Goal: Task Accomplishment & Management: Manage account settings

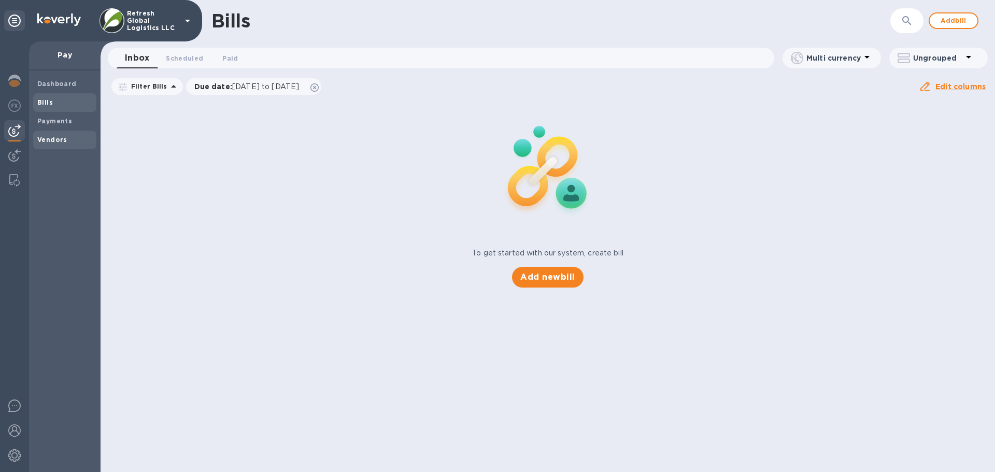
click at [52, 140] on b "Vendors" at bounding box center [52, 140] width 30 height 8
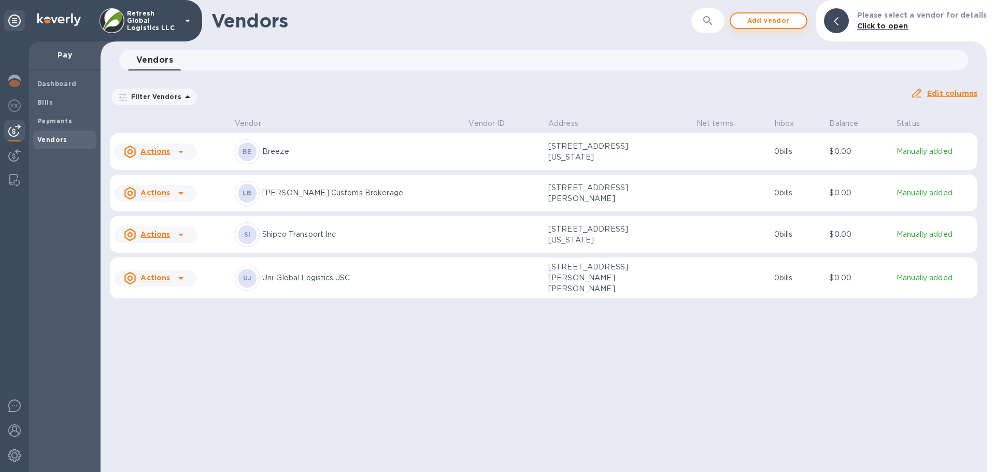
click at [777, 19] on span "Add vendor" at bounding box center [768, 21] width 59 height 12
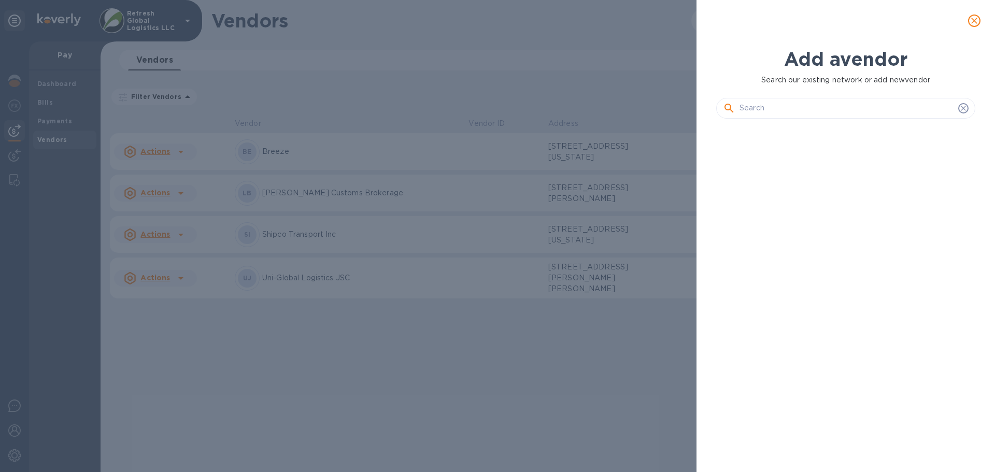
scroll to position [310, 263]
click at [748, 111] on input "text" at bounding box center [846, 109] width 214 height 16
click at [759, 111] on input "text" at bounding box center [846, 109] width 214 height 16
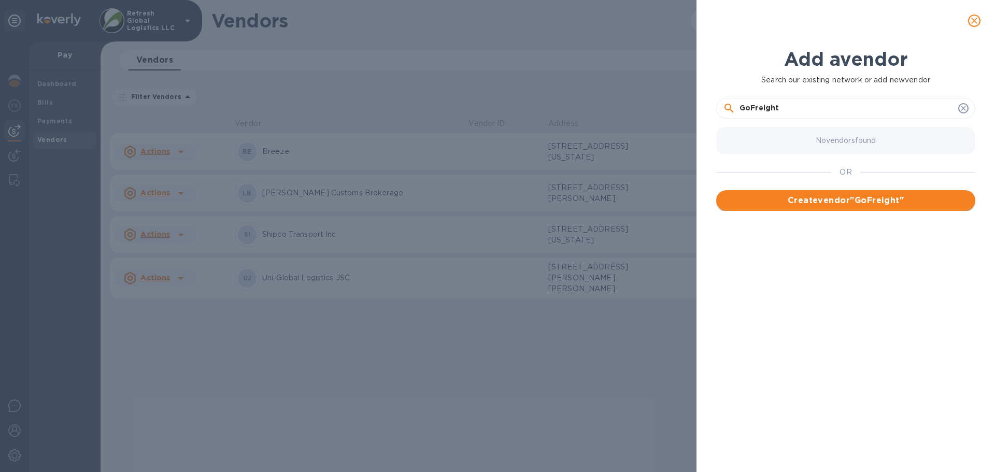
type input "GoFreight"
click at [837, 199] on span "Create vendor " GoFreight "" at bounding box center [845, 200] width 242 height 12
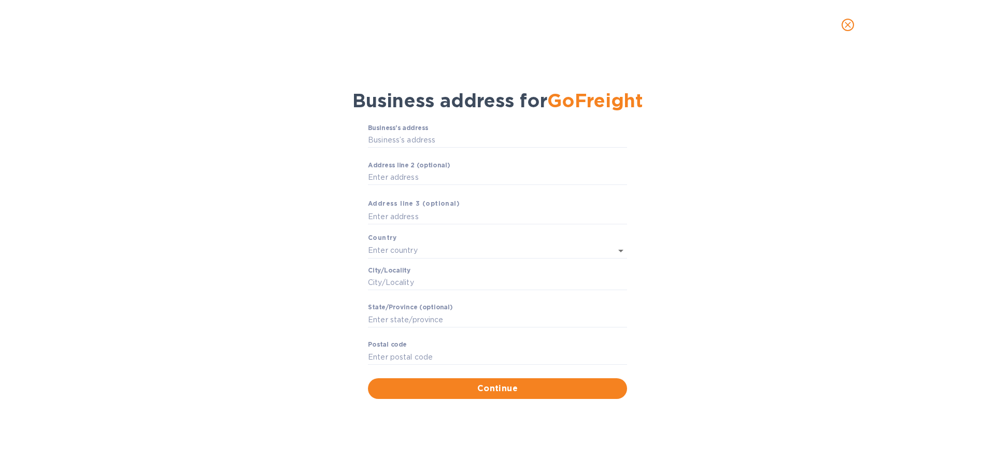
drag, startPoint x: 384, startPoint y: 142, endPoint x: 260, endPoint y: 156, distance: 125.7
click at [384, 141] on input "Business’s аddress" at bounding box center [497, 141] width 259 height 16
drag, startPoint x: 378, startPoint y: 139, endPoint x: 341, endPoint y: 133, distance: 37.2
click at [378, 139] on input "Business’s аddress" at bounding box center [497, 141] width 259 height 16
type input "[STREET_ADDRESS]"
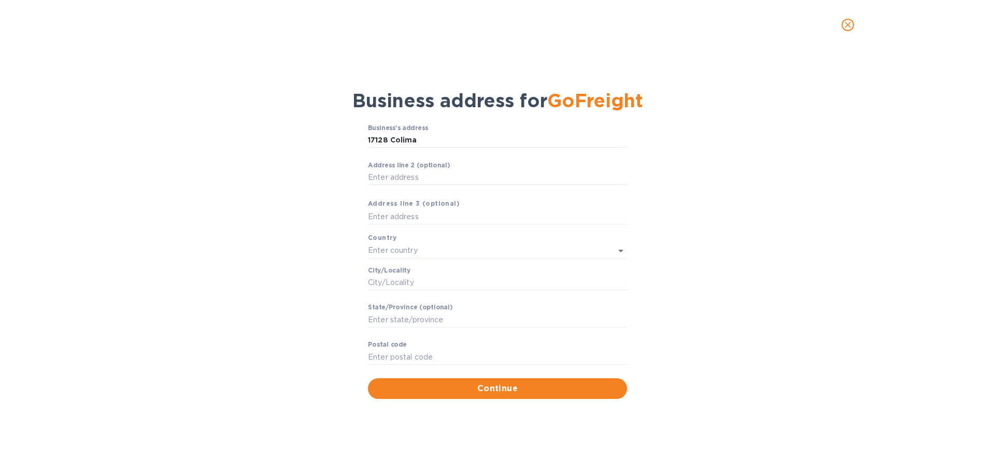
type input "[GEOGRAPHIC_DATA]"
type input "CA"
type input "91745"
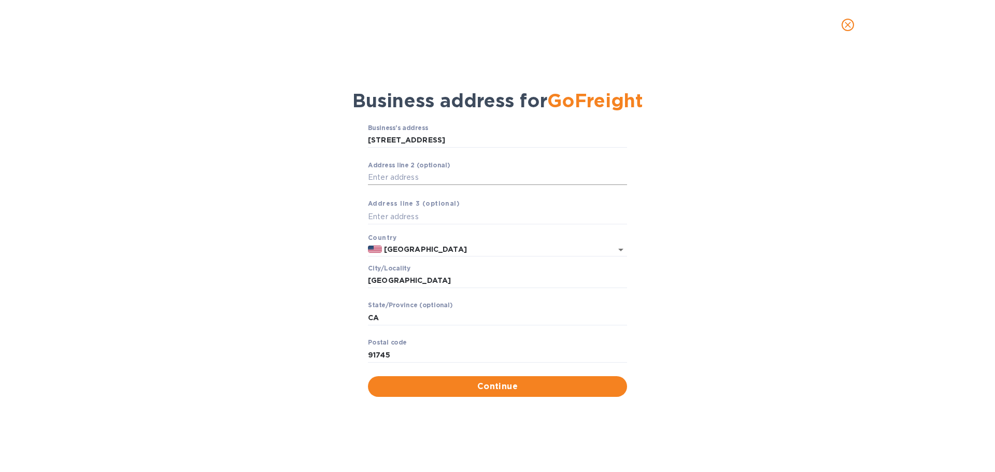
click at [382, 178] on input "Аddress line 2 (optional)" at bounding box center [497, 178] width 259 height 16
type input "#203"
click at [391, 219] on input "text" at bounding box center [497, 217] width 259 height 16
click at [503, 389] on span "Continue" at bounding box center [497, 386] width 242 height 12
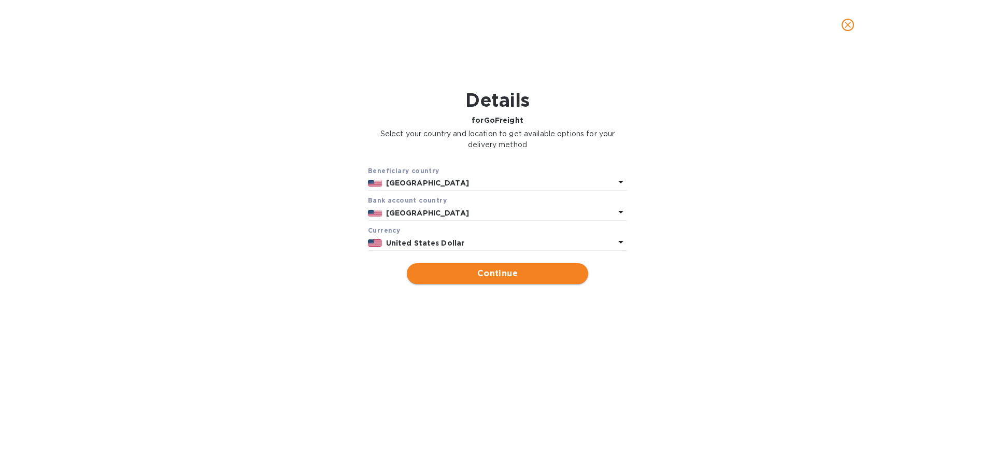
click at [488, 274] on span "Continue" at bounding box center [497, 273] width 165 height 12
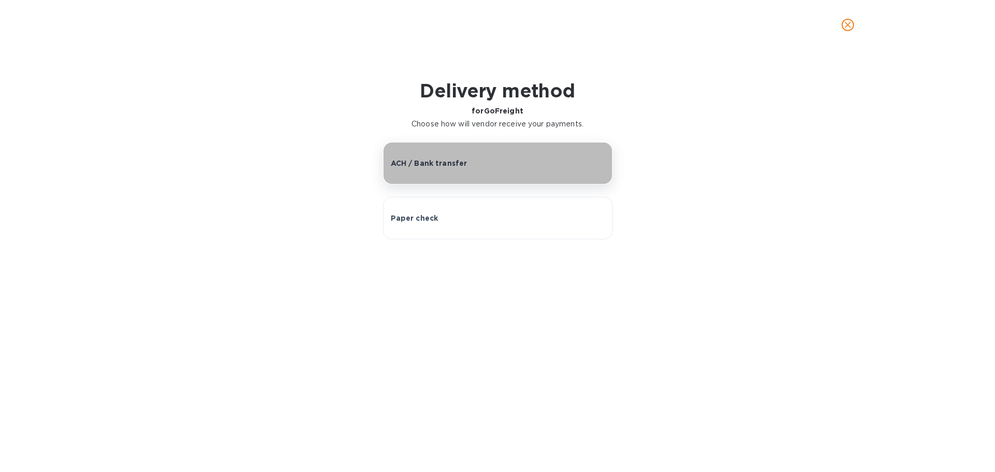
click at [443, 162] on p "ACH / Bank transfer" at bounding box center [429, 163] width 77 height 10
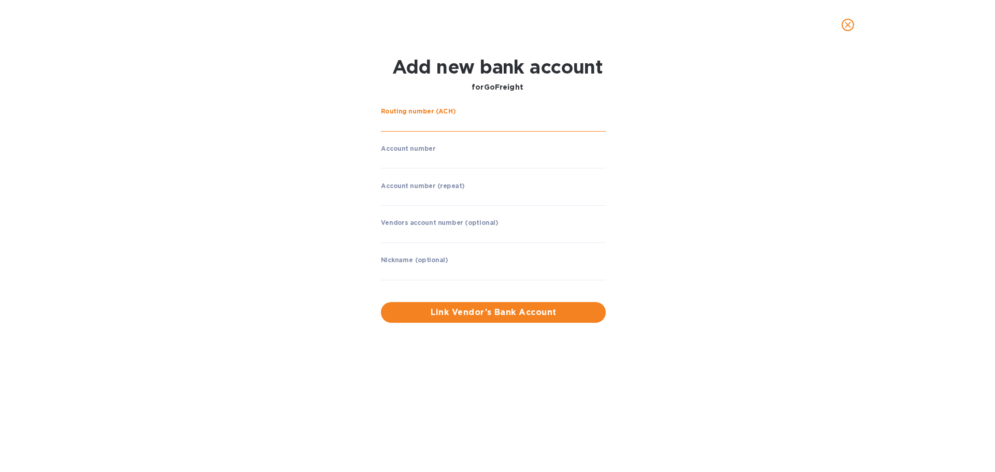
click at [414, 125] on input "string" at bounding box center [493, 124] width 225 height 16
click at [844, 26] on icon "close" at bounding box center [847, 25] width 10 height 10
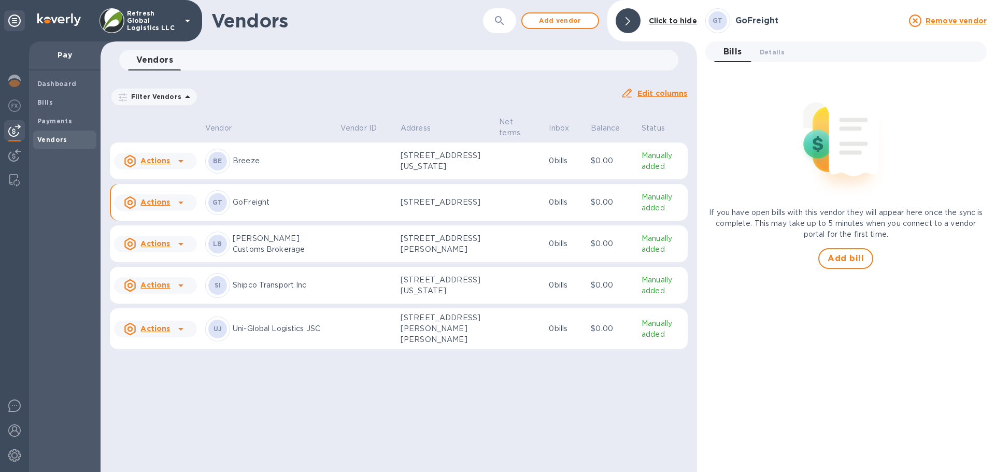
click at [166, 206] on u "Actions" at bounding box center [155, 202] width 30 height 8
click at [165, 276] on b "Remove vendor" at bounding box center [173, 275] width 61 height 8
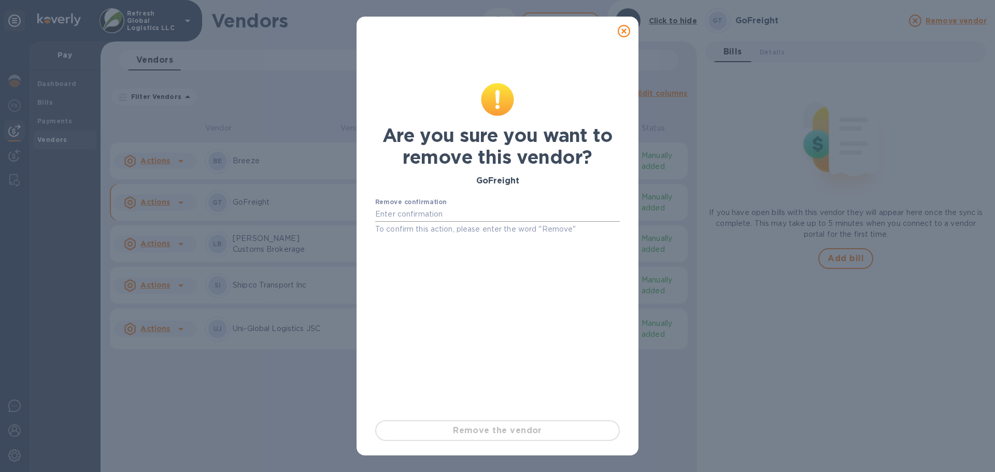
click at [419, 210] on input "text" at bounding box center [497, 215] width 245 height 16
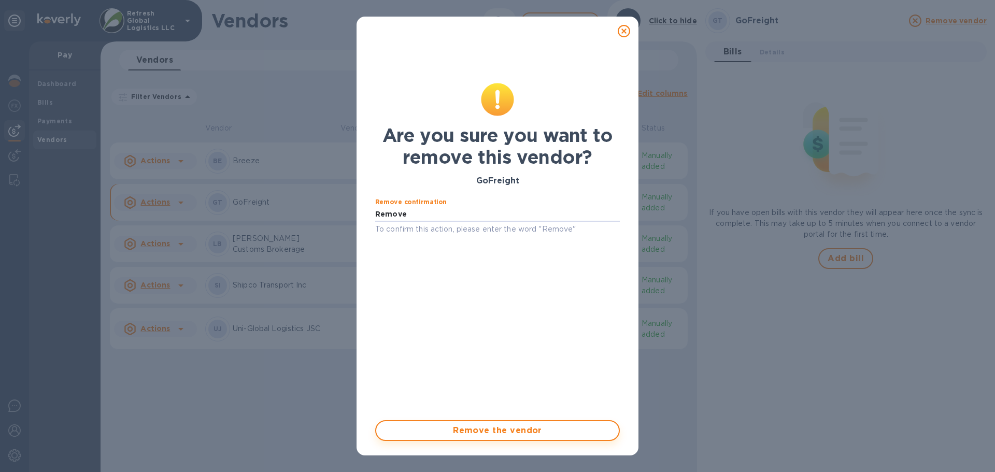
type input "Remove"
click at [497, 435] on span "Remove the vendor" at bounding box center [497, 430] width 226 height 12
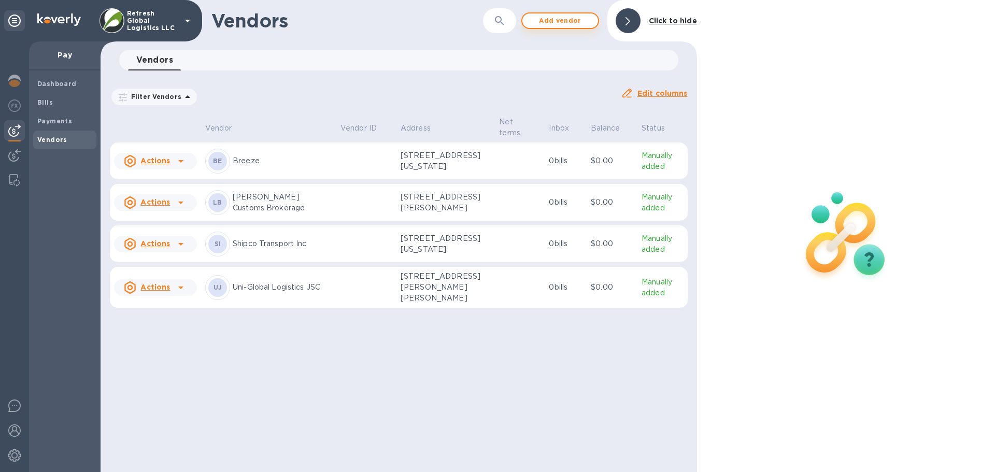
click at [562, 19] on span "Add vendor" at bounding box center [560, 21] width 59 height 12
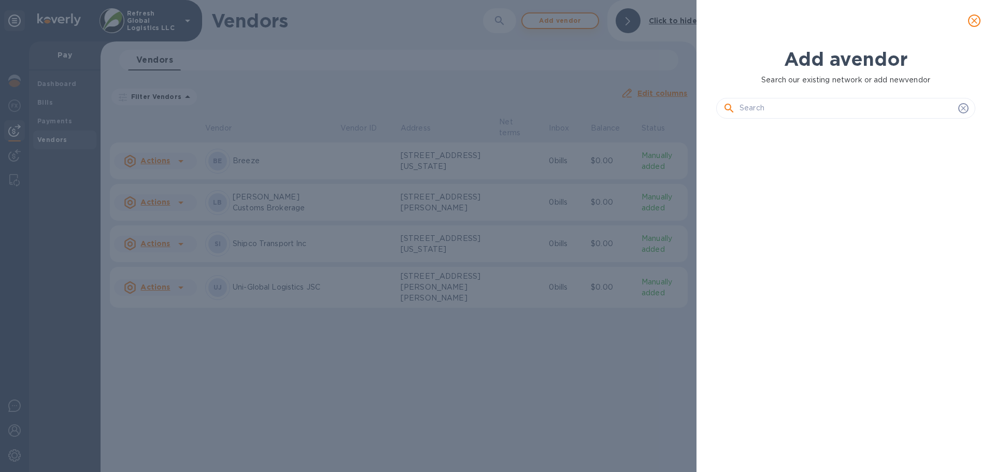
scroll to position [310, 263]
click at [759, 109] on input "text" at bounding box center [846, 109] width 214 height 16
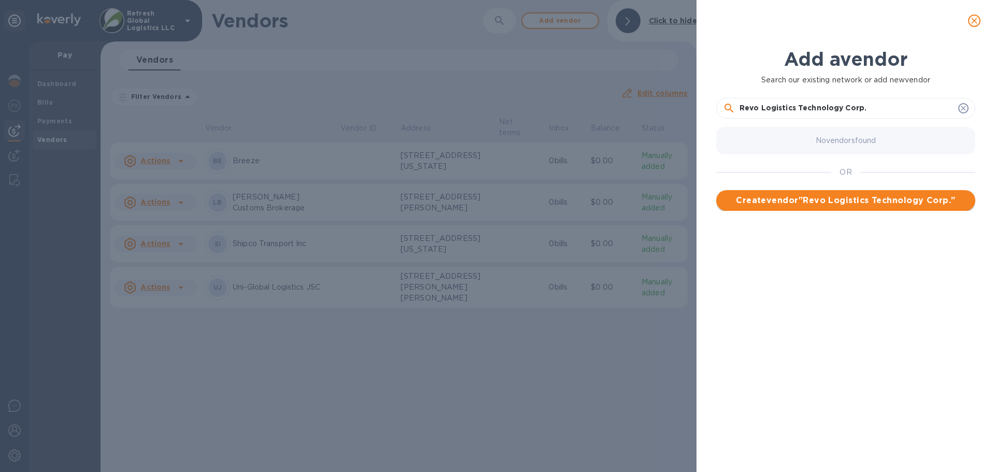
type input "Revo Logistics Technology Corp."
click at [861, 201] on span "Create vendor " Revo Logistics Technology Corp. "" at bounding box center [845, 200] width 242 height 12
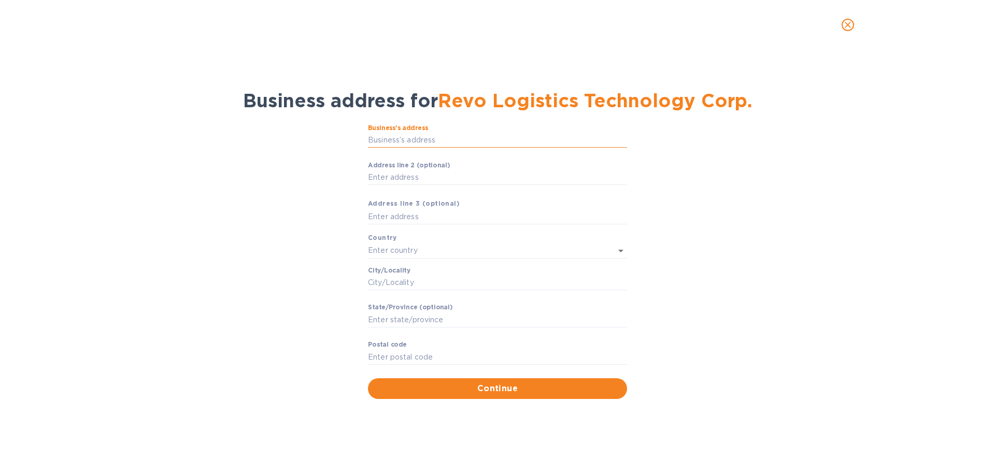
click at [401, 138] on input "Business’s аddress" at bounding box center [497, 141] width 259 height 16
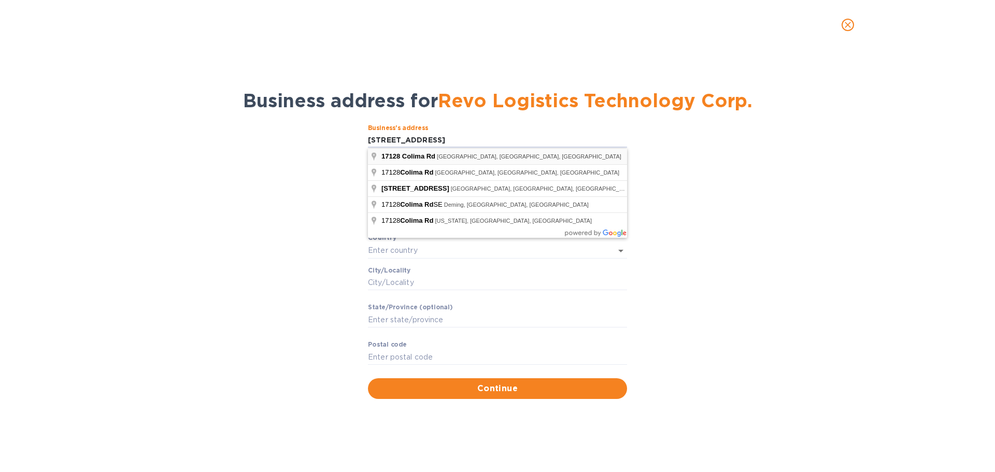
type input "[STREET_ADDRESS]"
type input "[GEOGRAPHIC_DATA]"
type input "CA"
type input "91745"
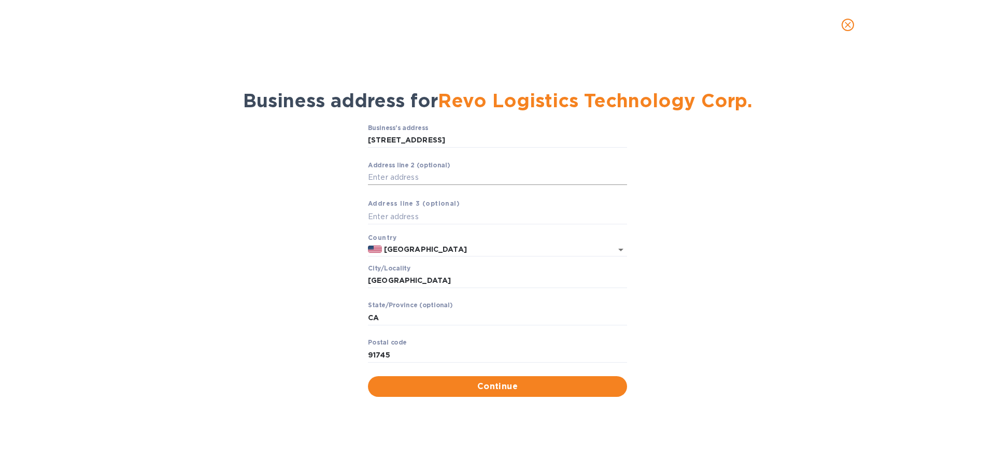
click at [397, 178] on input "Аddress line 2 (optional)" at bounding box center [497, 178] width 259 height 16
type input "# 203"
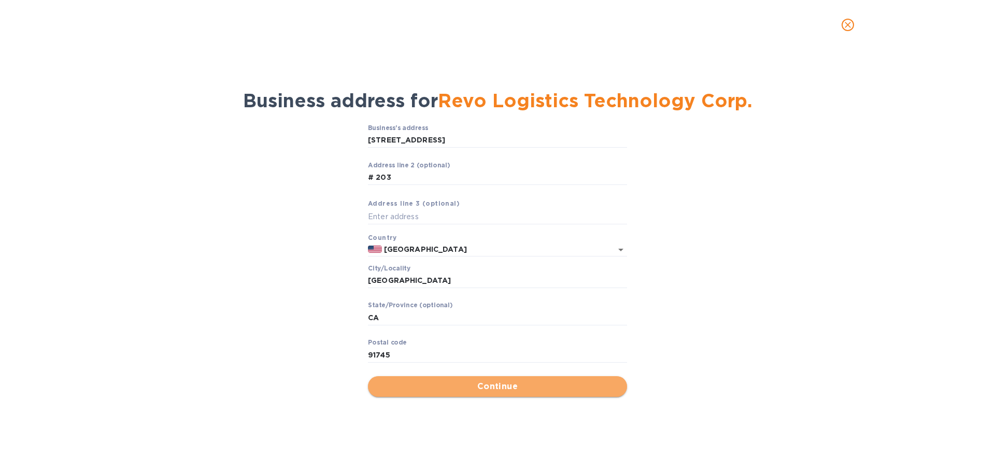
click at [455, 390] on span "Continue" at bounding box center [497, 386] width 242 height 12
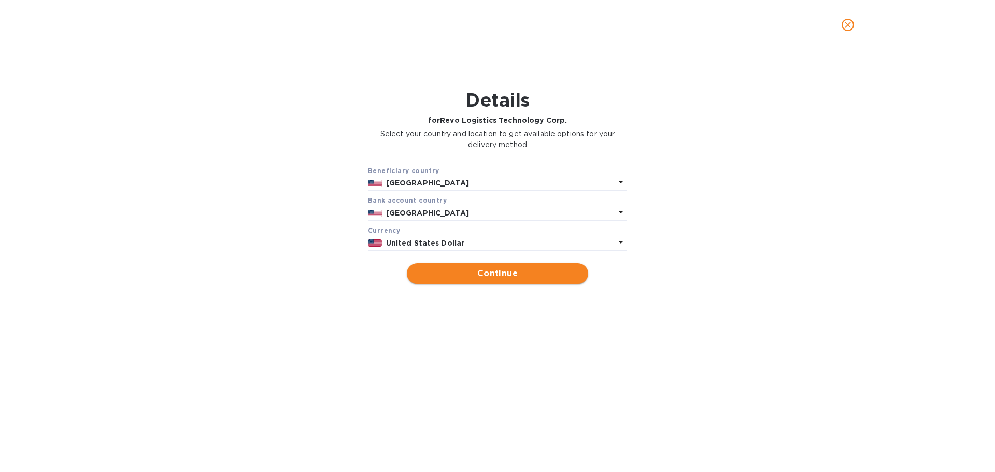
click at [482, 271] on span "Continue" at bounding box center [497, 273] width 165 height 12
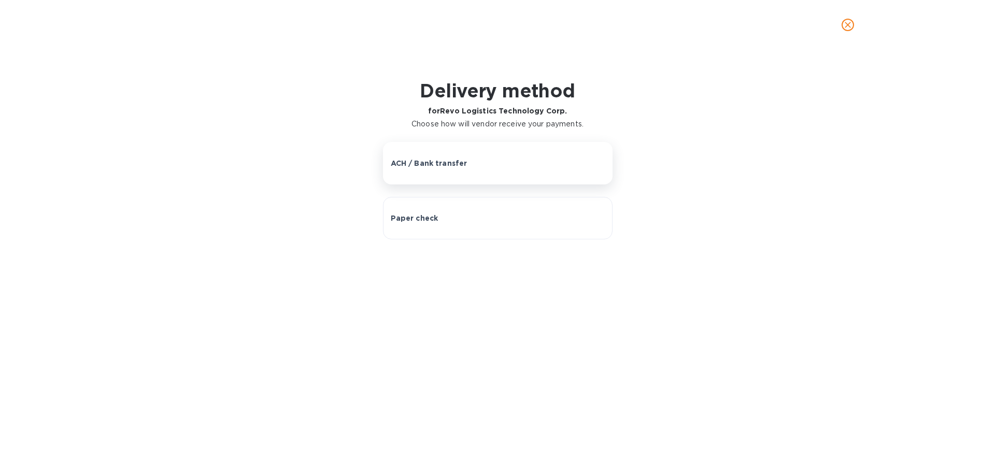
click at [458, 161] on p "ACH / Bank transfer" at bounding box center [429, 163] width 77 height 10
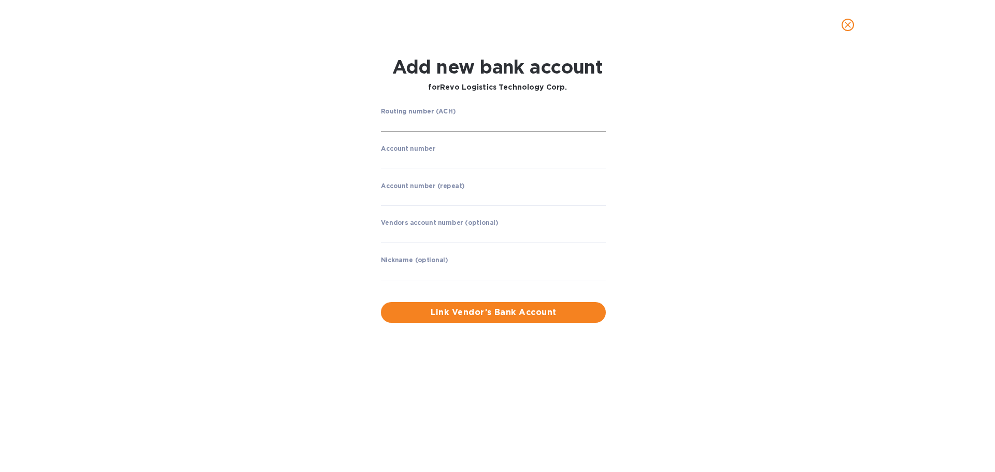
click at [413, 123] on input "string" at bounding box center [493, 124] width 225 height 16
click at [403, 125] on input "string" at bounding box center [493, 124] width 225 height 16
click at [400, 122] on input "string" at bounding box center [493, 124] width 225 height 16
type input "322271627"
click at [397, 156] on input "string" at bounding box center [493, 161] width 225 height 16
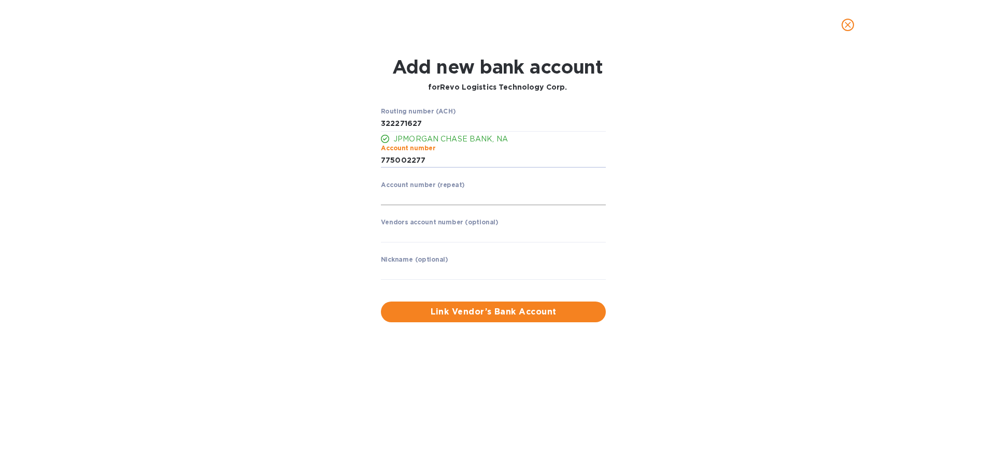
type input "775002277"
click at [411, 199] on input "string" at bounding box center [493, 198] width 225 height 16
type input "775002277"
click at [426, 237] on input "text" at bounding box center [493, 235] width 225 height 16
click at [402, 273] on input "text" at bounding box center [493, 272] width 225 height 16
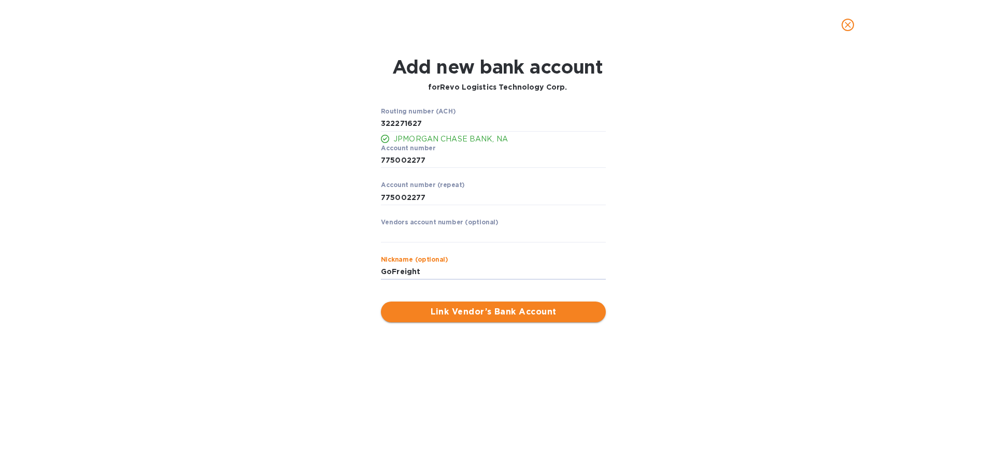
type input "GoFreight"
click at [489, 309] on span "Link Vendor’s Bank Account" at bounding box center [493, 312] width 208 height 12
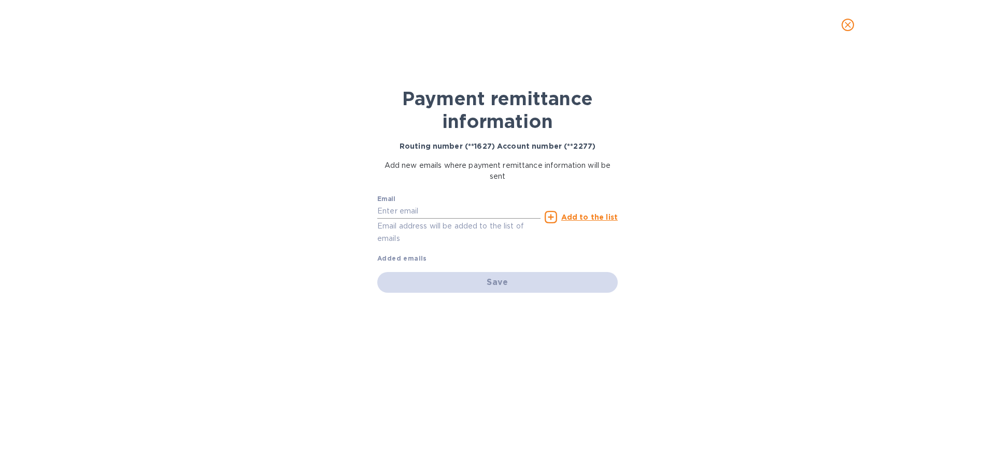
click at [389, 213] on input "text" at bounding box center [458, 212] width 163 height 16
paste input "[EMAIL_ADDRESS][DOMAIN_NAME]"
type input "[EMAIL_ADDRESS][DOMAIN_NAME]"
click at [597, 217] on u "Add to the list" at bounding box center [589, 217] width 56 height 8
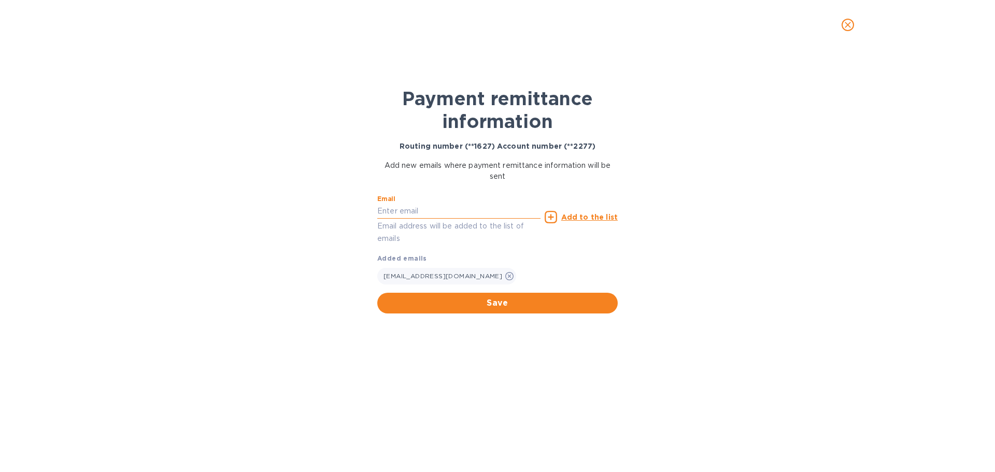
click at [414, 213] on input "text" at bounding box center [458, 212] width 163 height 16
type input "[PERSON_NAME][EMAIL_ADDRESS][PERSON_NAME][DOMAIN_NAME]"
click at [589, 219] on u "Add to the list" at bounding box center [589, 217] width 56 height 8
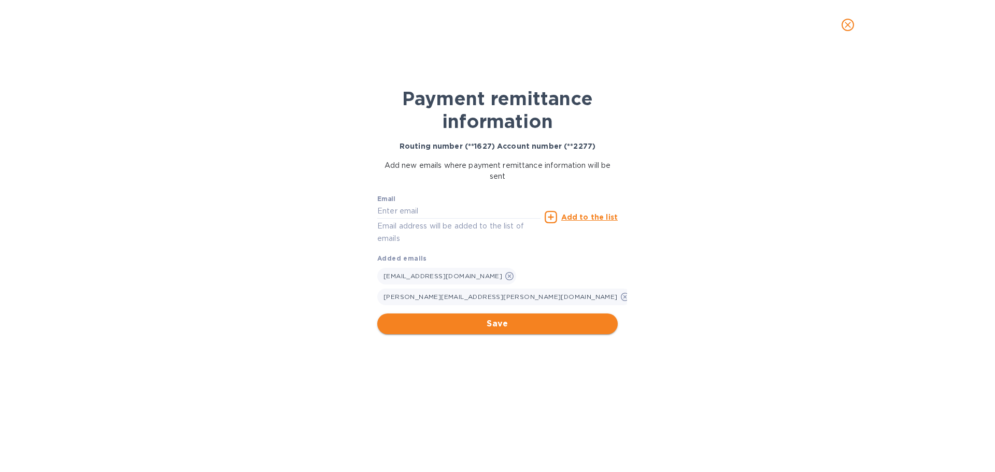
click at [499, 318] on span "Save" at bounding box center [497, 324] width 224 height 12
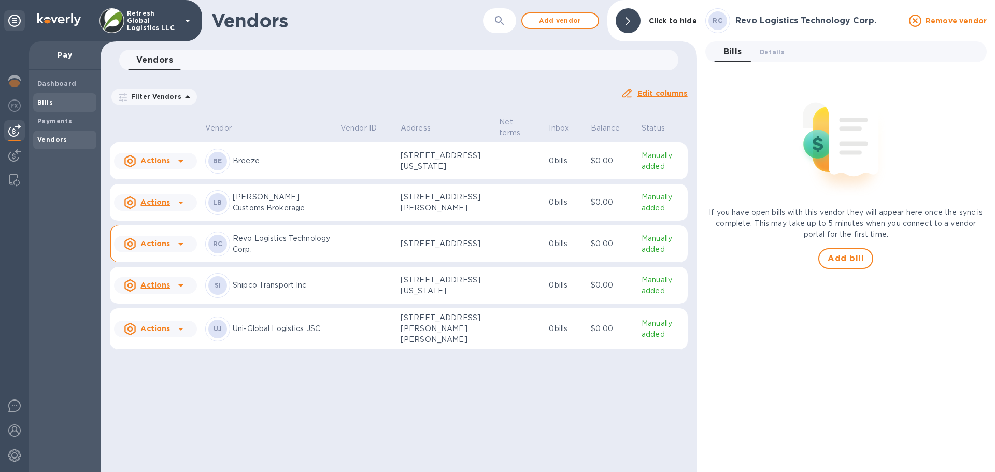
click at [49, 106] on b "Bills" at bounding box center [45, 102] width 16 height 8
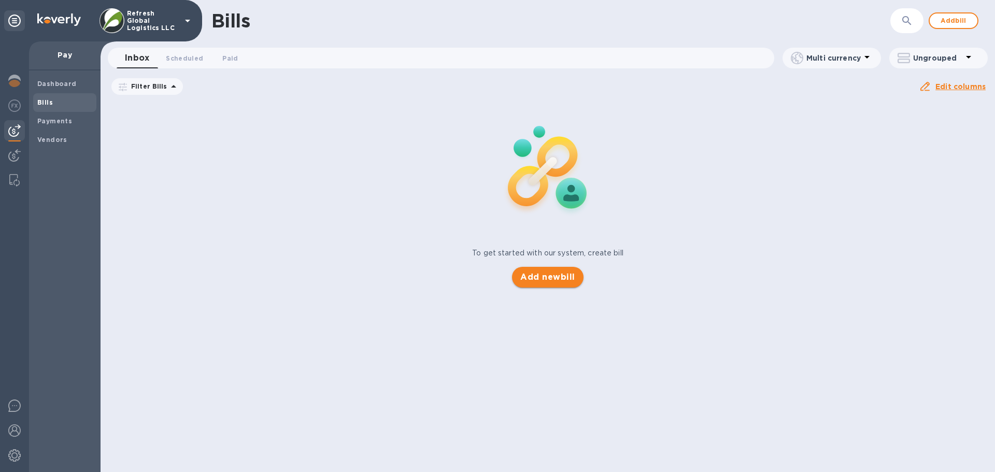
click at [543, 277] on span "Add new bill" at bounding box center [547, 277] width 54 height 12
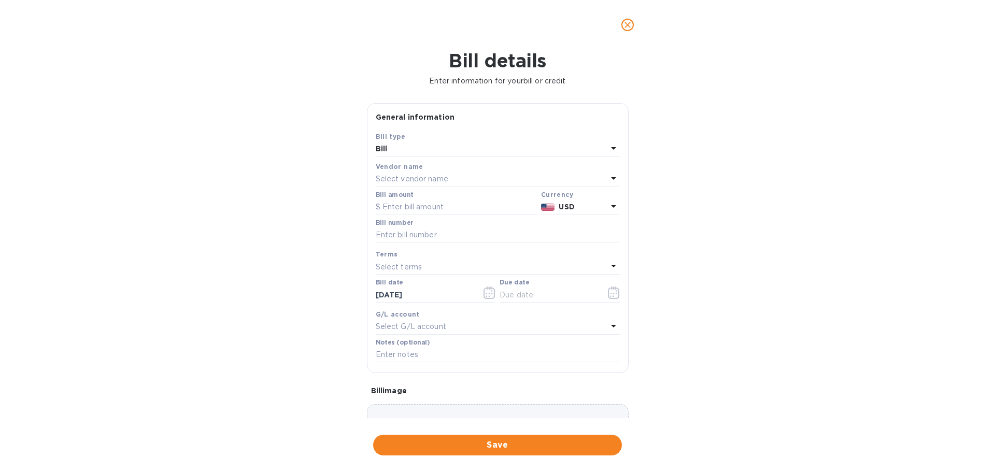
click at [403, 180] on p "Select vendor name" at bounding box center [412, 179] width 73 height 11
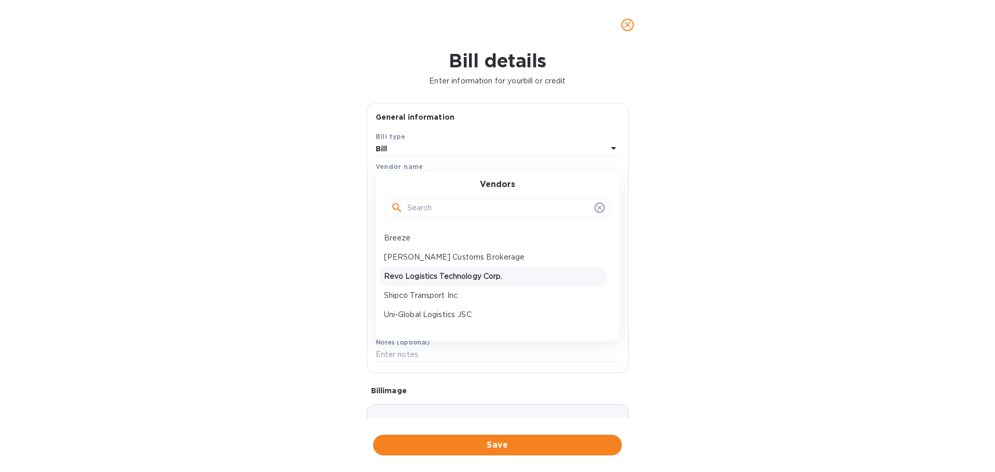
click at [413, 276] on p "Revo Logistics Technology Corp." at bounding box center [493, 276] width 219 height 11
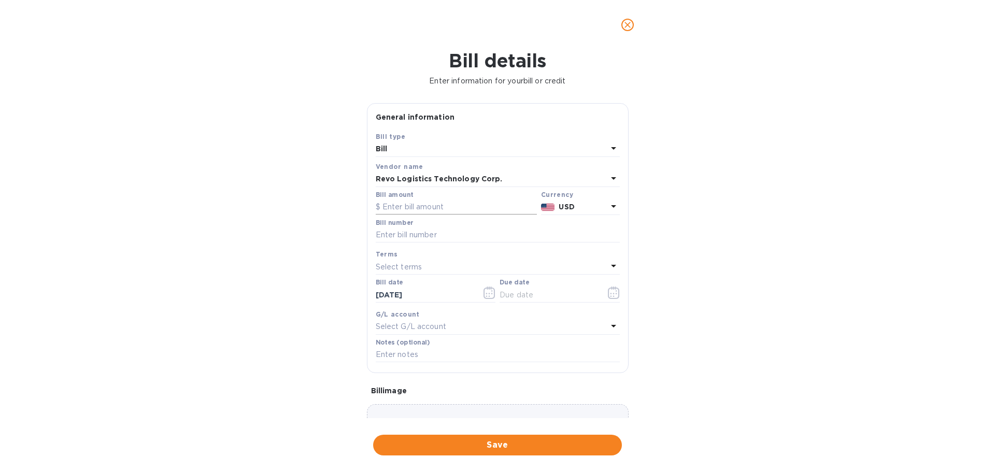
click at [399, 207] on input "text" at bounding box center [456, 207] width 161 height 16
drag, startPoint x: 390, startPoint y: 206, endPoint x: 385, endPoint y: 212, distance: 7.8
click at [390, 206] on input "text" at bounding box center [456, 207] width 161 height 16
type input "300"
type input "INV-019829"
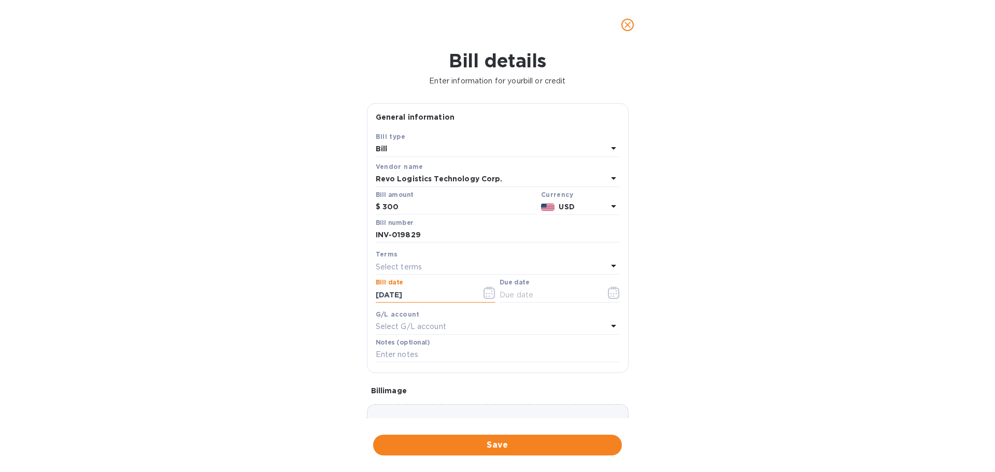
click at [610, 264] on icon at bounding box center [613, 266] width 12 height 12
click at [395, 401] on p "CIA" at bounding box center [493, 402] width 219 height 11
click at [610, 292] on icon "button" at bounding box center [614, 292] width 12 height 12
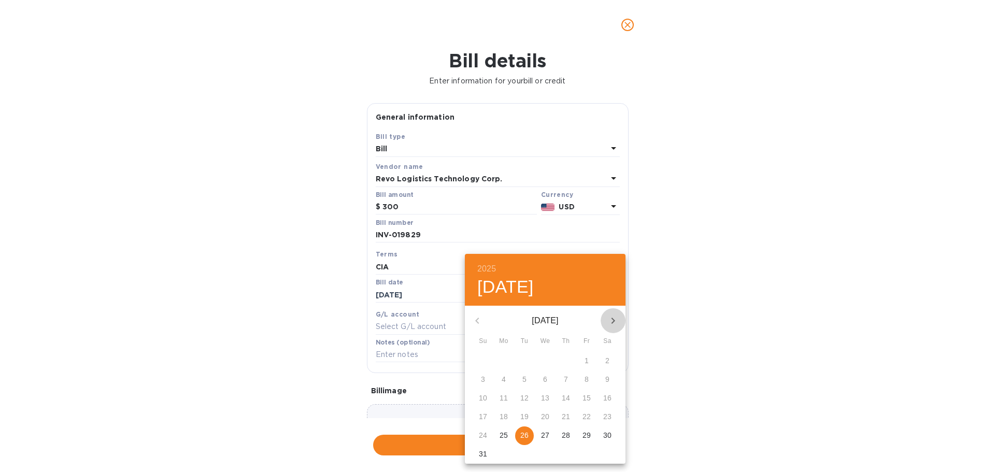
click at [613, 321] on icon "button" at bounding box center [613, 321] width 4 height 6
click at [541, 381] on p "10" at bounding box center [545, 379] width 8 height 10
type input "[DATE]"
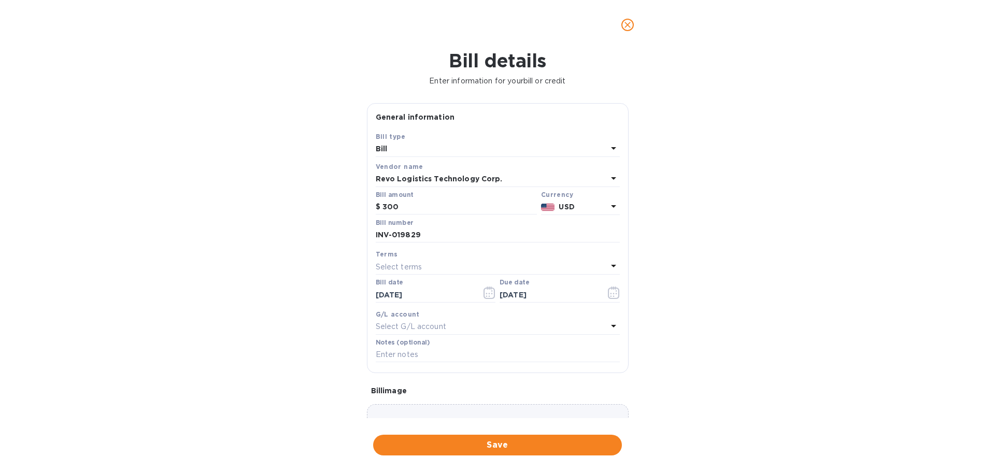
click at [420, 327] on p "Select G/L account" at bounding box center [411, 326] width 70 height 11
click at [855, 326] on div "Bill details Enter information for your bill or credit General information Save…" at bounding box center [497, 261] width 995 height 422
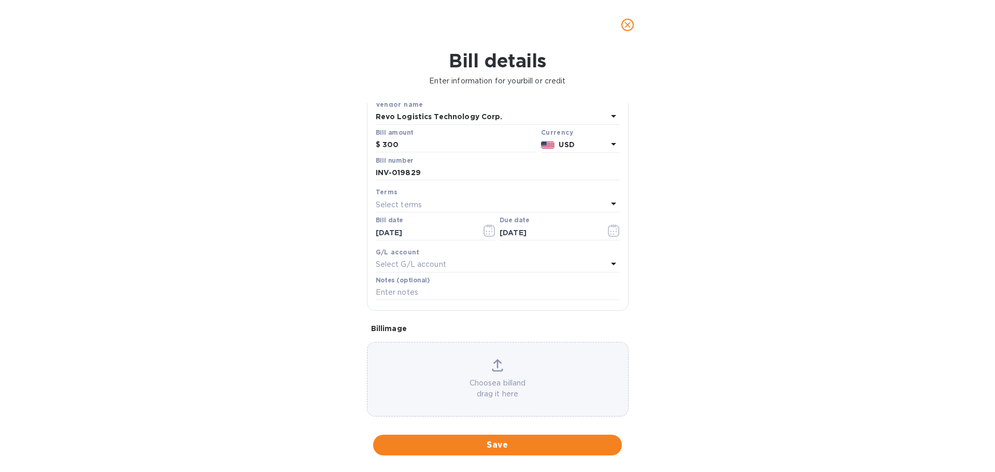
scroll to position [73, 0]
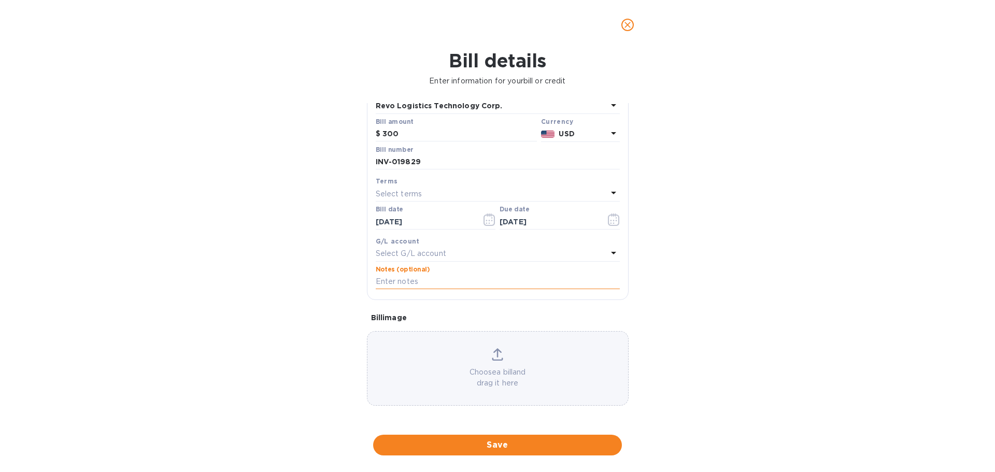
drag, startPoint x: 400, startPoint y: 280, endPoint x: 394, endPoint y: 280, distance: 6.2
click at [400, 280] on input "text" at bounding box center [498, 282] width 244 height 16
type input "September Fees"
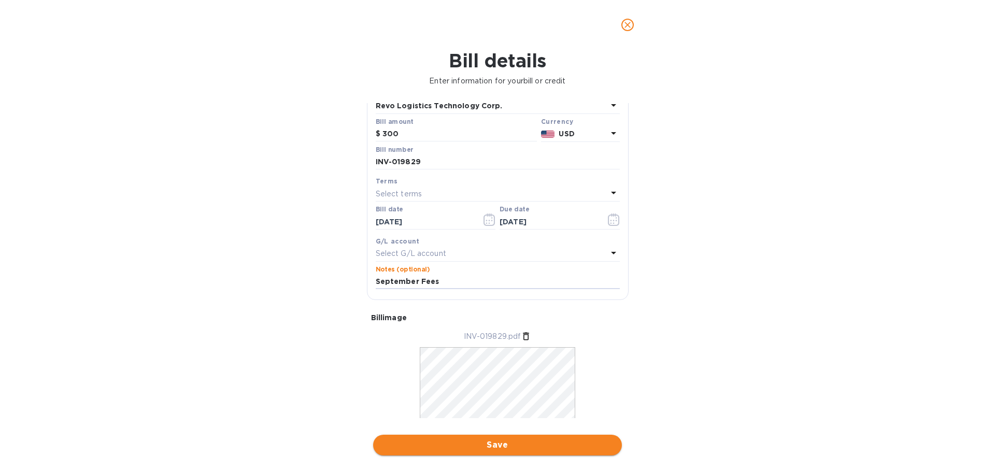
click at [508, 447] on span "Save" at bounding box center [497, 445] width 232 height 12
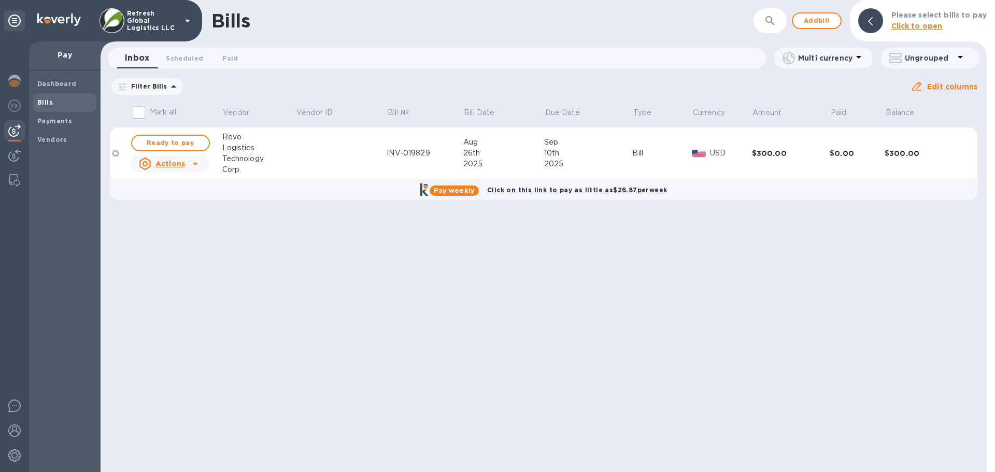
click at [191, 164] on icon at bounding box center [195, 163] width 12 height 12
click at [198, 164] on icon at bounding box center [195, 163] width 12 height 12
click at [356, 273] on div at bounding box center [497, 236] width 995 height 472
click at [171, 139] on span "Ready to pay" at bounding box center [170, 143] width 60 height 12
checkbox input "true"
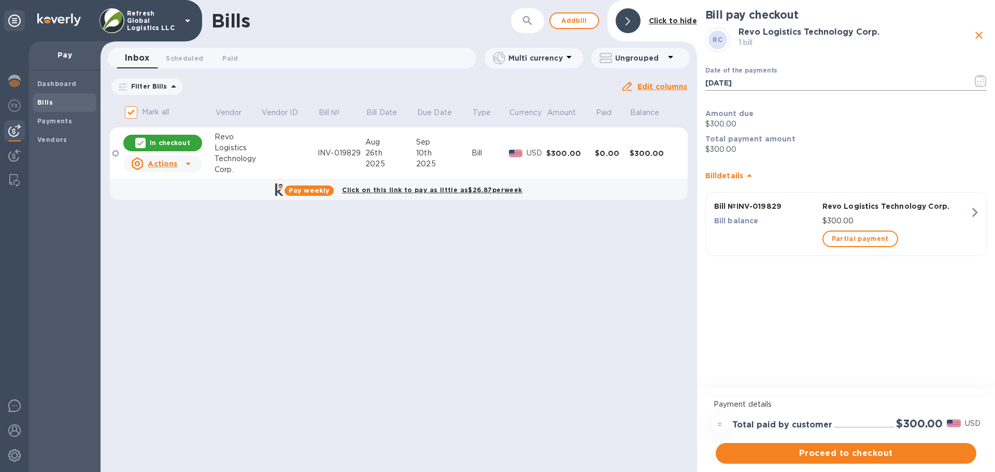
click at [980, 80] on icon "button" at bounding box center [980, 81] width 12 height 12
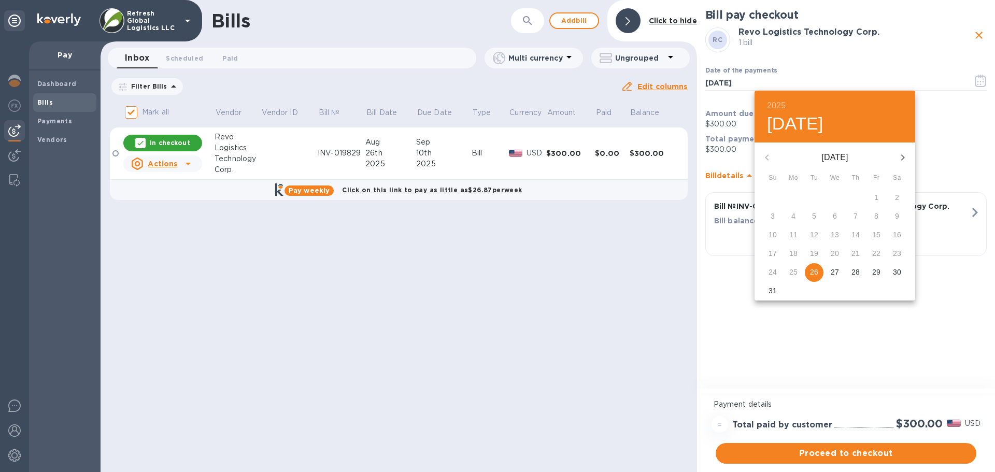
click at [901, 159] on icon "button" at bounding box center [902, 157] width 12 height 12
click at [793, 196] on p "1" at bounding box center [793, 197] width 4 height 10
type input "[DATE]"
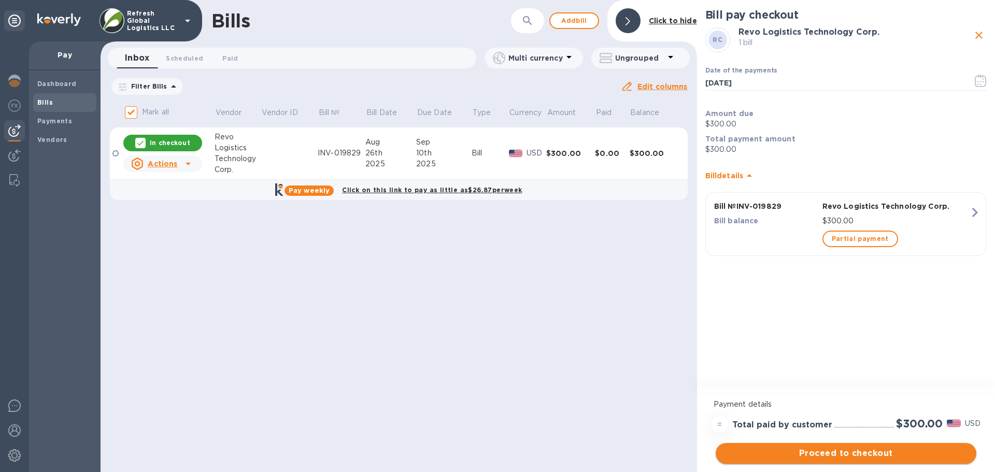
click at [833, 455] on span "Proceed to checkout" at bounding box center [846, 453] width 244 height 12
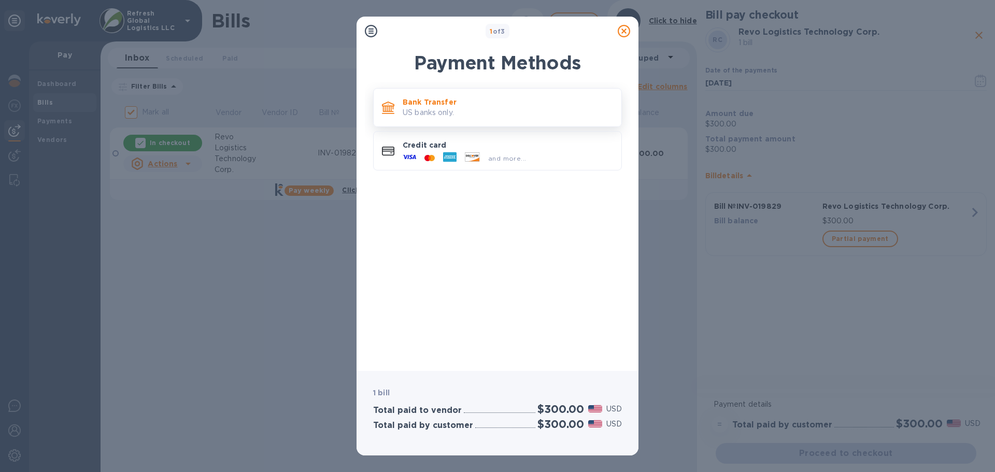
click at [439, 106] on p "Bank Transfer" at bounding box center [508, 102] width 210 height 10
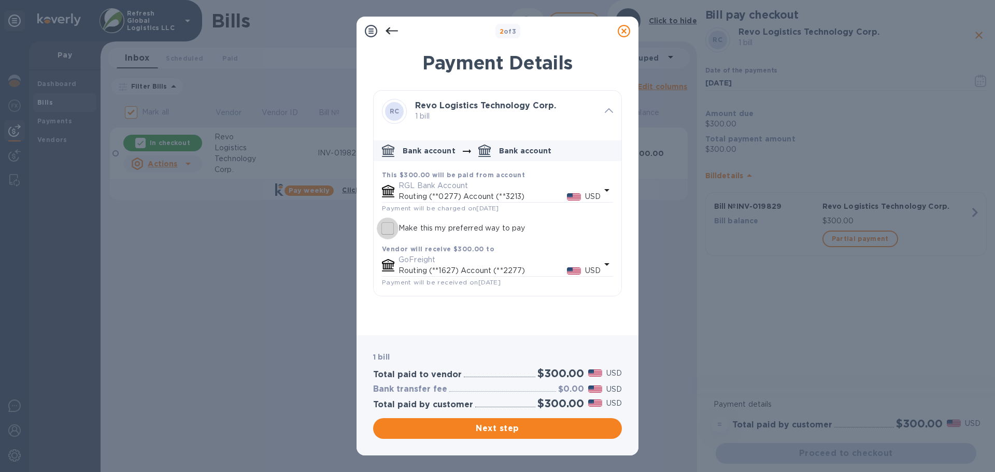
click at [391, 229] on input "Make this my preferred way to pay" at bounding box center [388, 229] width 22 height 22
checkbox input "true"
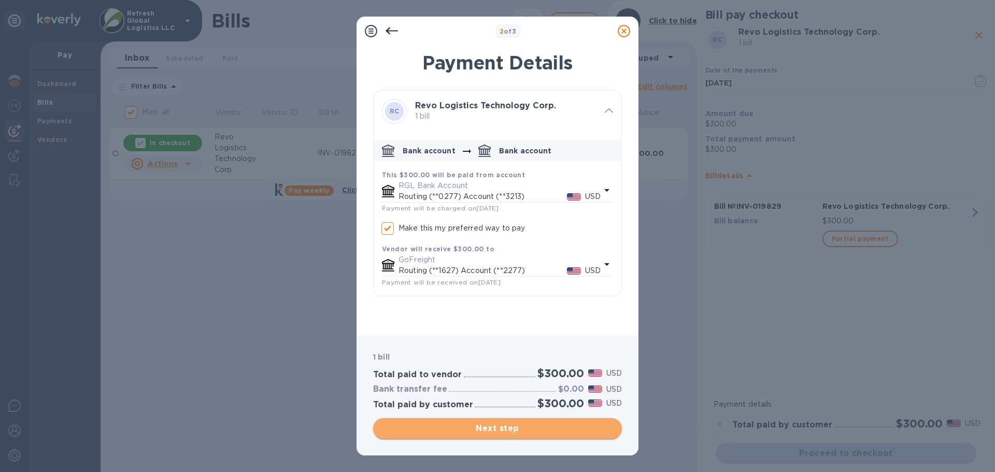
click at [497, 429] on span "Next step" at bounding box center [497, 428] width 232 height 12
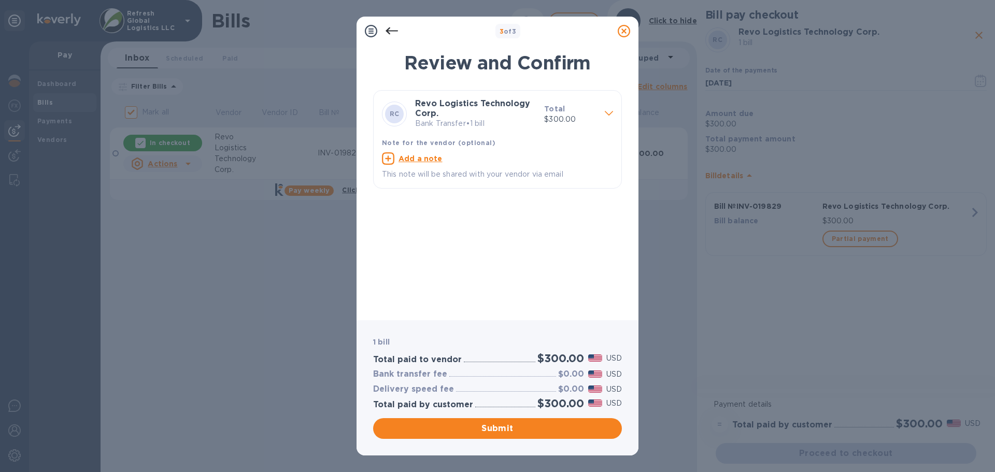
click at [421, 155] on u "Add a note" at bounding box center [420, 158] width 44 height 8
click at [403, 157] on textarea at bounding box center [489, 159] width 214 height 9
type textarea "INV-019829"
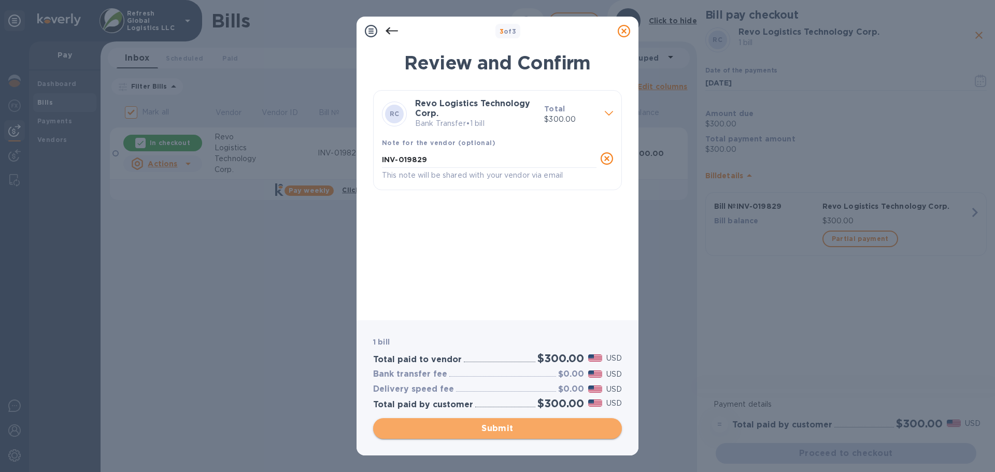
click at [504, 430] on span "Submit" at bounding box center [497, 428] width 232 height 12
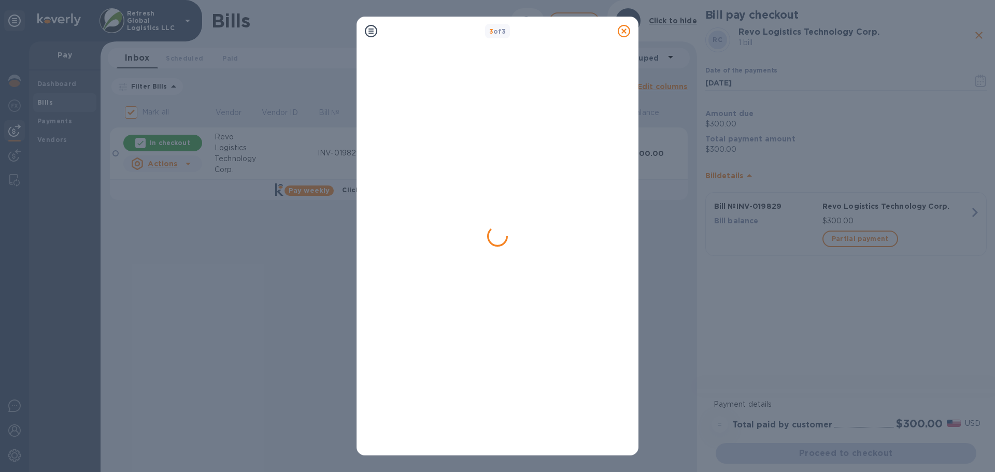
checkbox input "false"
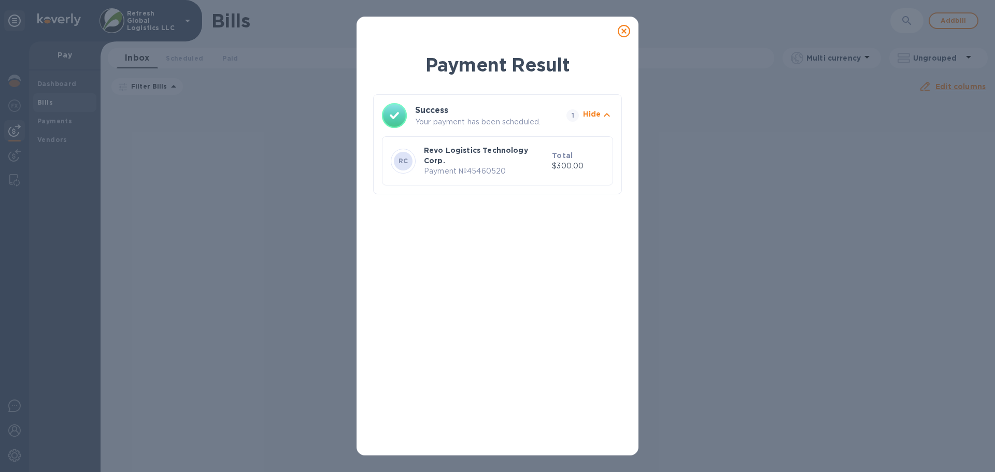
click at [625, 31] on icon at bounding box center [624, 31] width 12 height 12
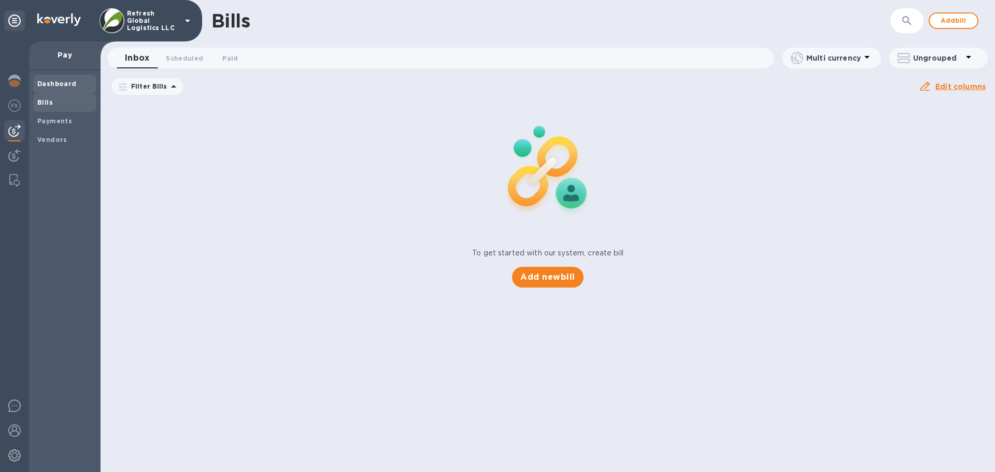
click at [60, 80] on b "Dashboard" at bounding box center [56, 84] width 39 height 8
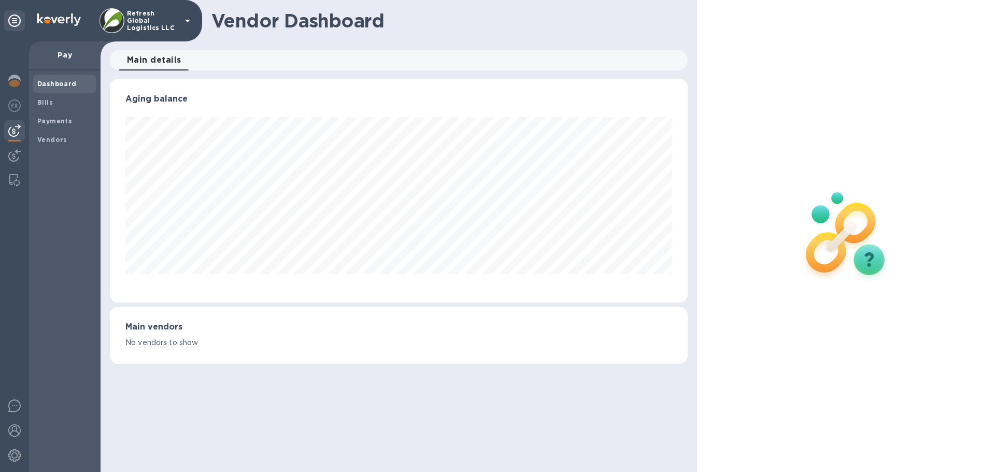
scroll to position [224, 577]
click at [38, 102] on b "Bills" at bounding box center [45, 102] width 16 height 8
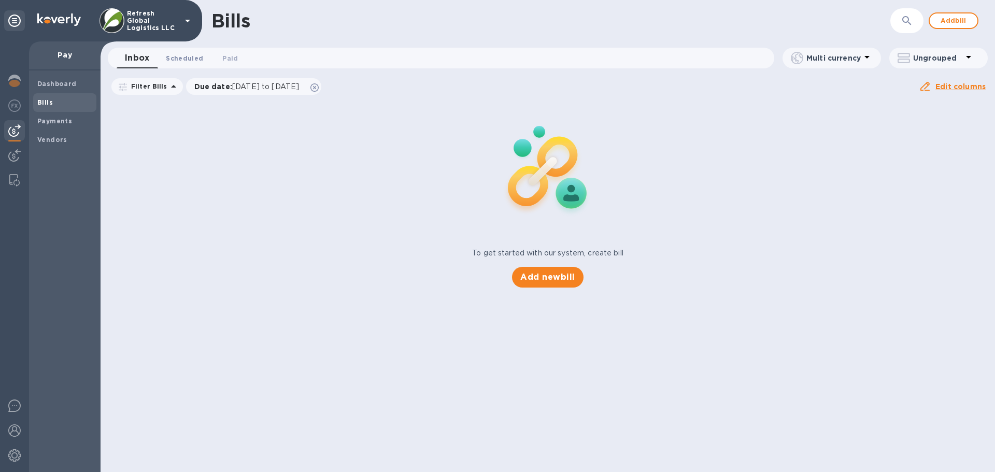
click at [188, 59] on span "Scheduled 0" at bounding box center [184, 58] width 37 height 11
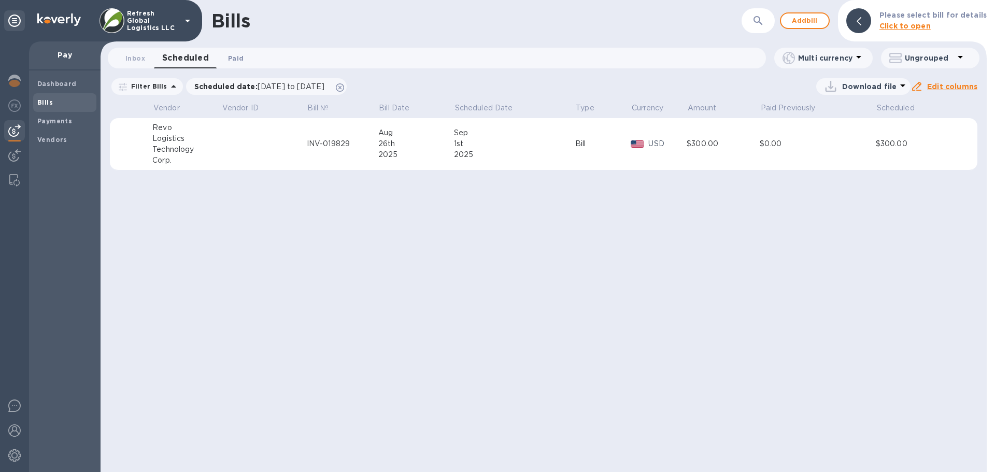
click at [232, 58] on span "Paid 0" at bounding box center [236, 58] width 16 height 11
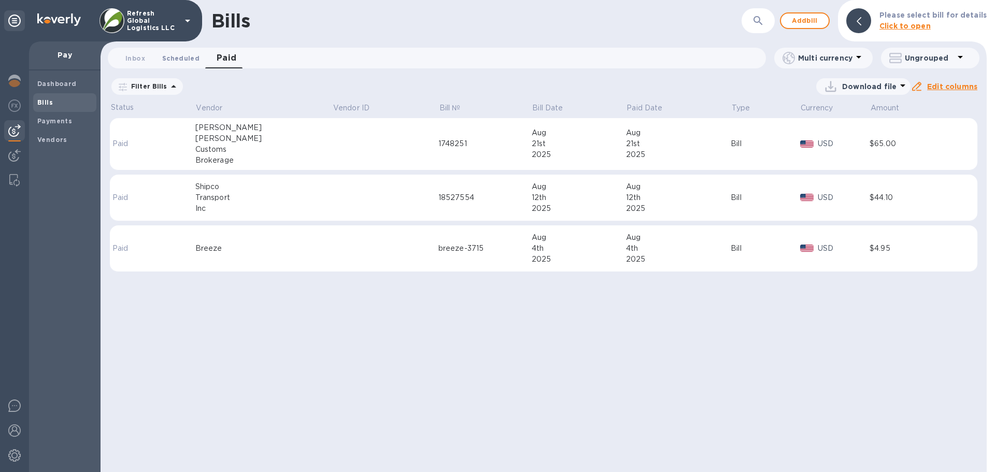
click at [179, 57] on span "Scheduled 0" at bounding box center [180, 58] width 37 height 11
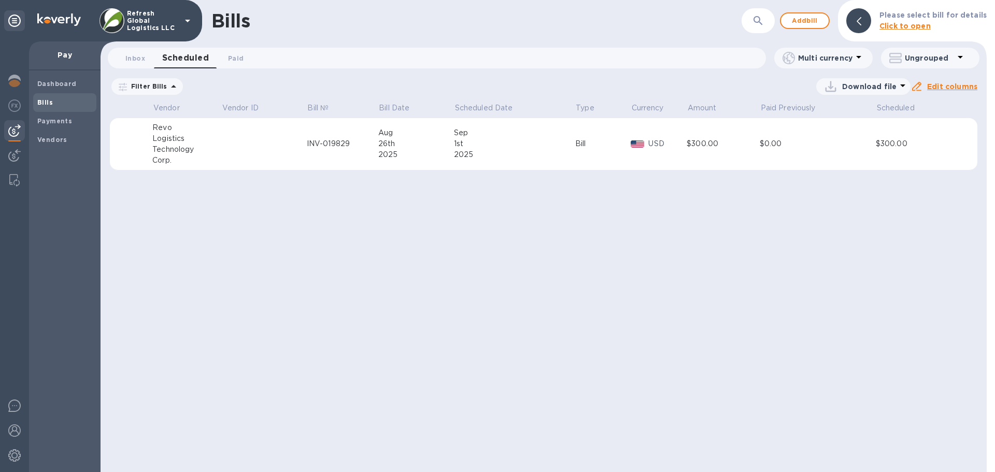
click at [194, 147] on div "Technology" at bounding box center [186, 149] width 69 height 11
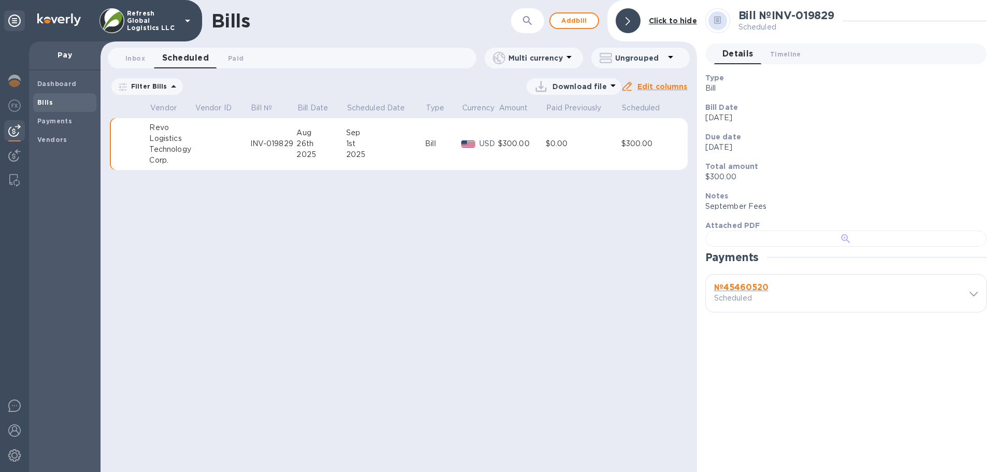
scroll to position [237, 0]
click at [973, 296] on icon at bounding box center [973, 294] width 8 height 5
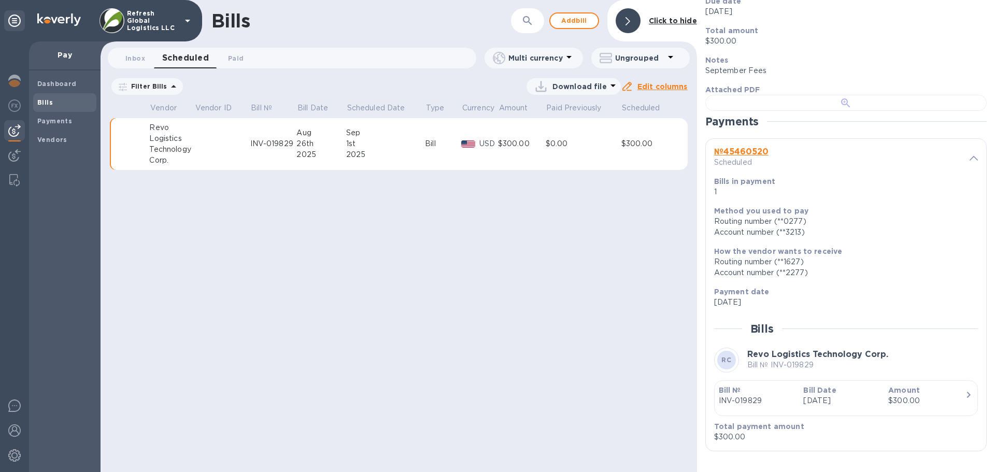
scroll to position [511, 0]
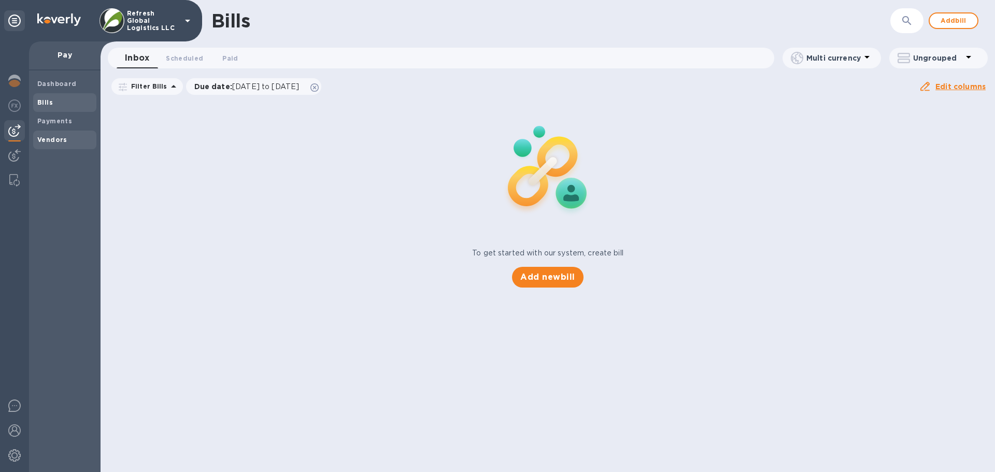
click at [60, 136] on b "Vendors" at bounding box center [52, 140] width 30 height 8
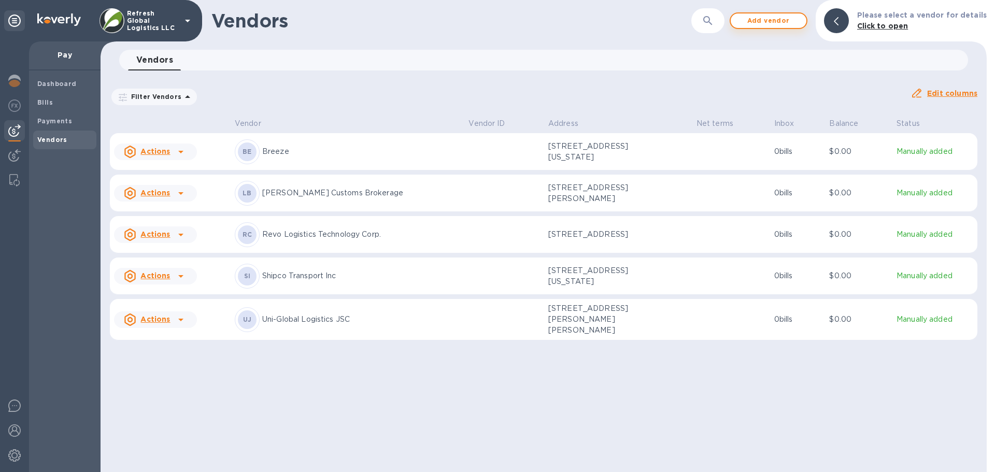
click at [762, 19] on span "Add vendor" at bounding box center [768, 21] width 59 height 12
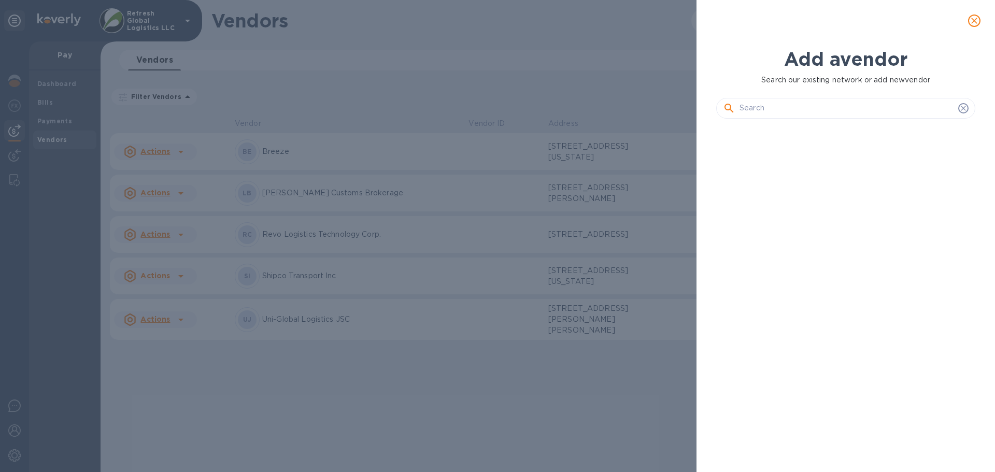
scroll to position [310, 263]
click at [759, 105] on input "text" at bounding box center [846, 109] width 214 height 16
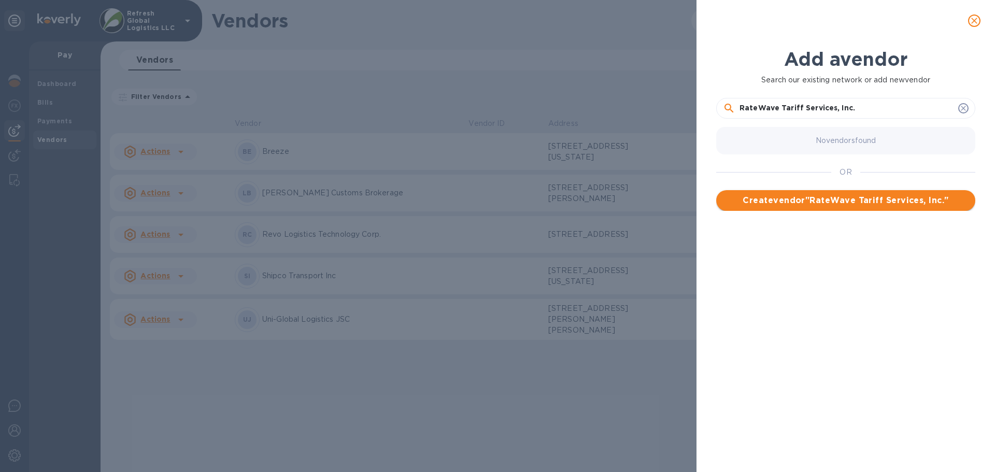
type input "RateWave Tariff Services, Inc."
click at [832, 203] on span "Create vendor " RateWave Tariff Services, Inc. "" at bounding box center [845, 200] width 242 height 12
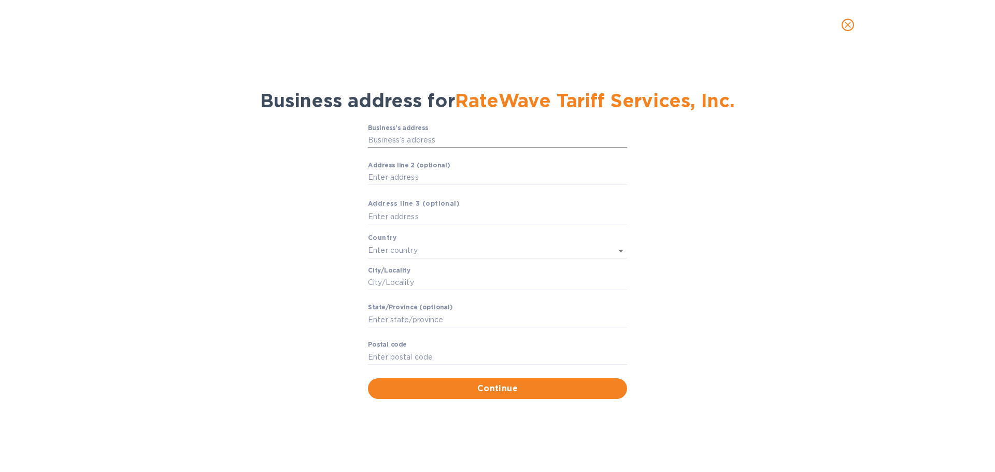
click at [404, 141] on input "Business’s аddress" at bounding box center [497, 141] width 259 height 16
type input "21515 Ridgetop Circle"
type input "[GEOGRAPHIC_DATA]"
type input "Sterling"
type input "VA"
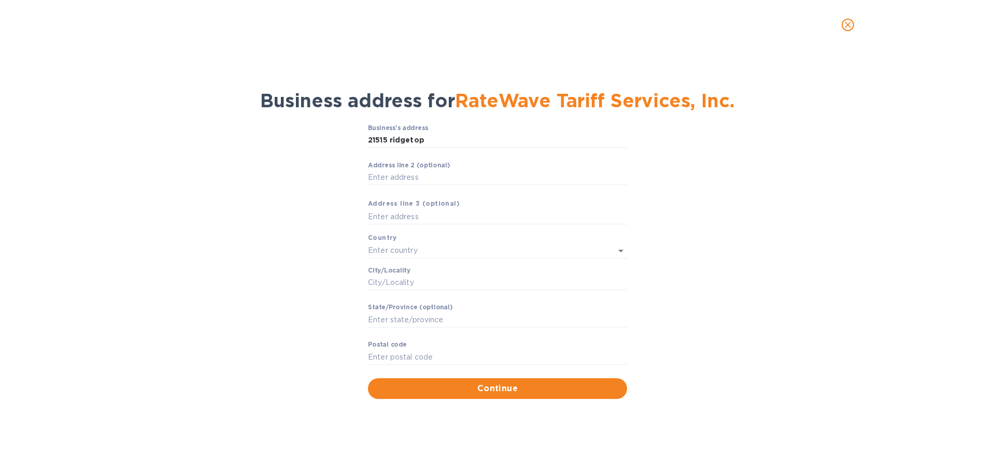
type input "20166"
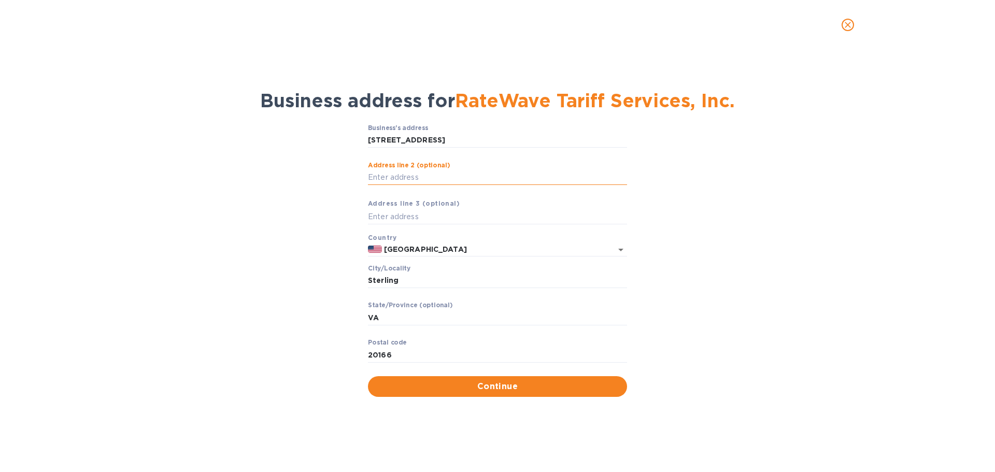
click at [404, 180] on input "Аddress line 2 (optional)" at bounding box center [497, 178] width 259 height 16
type input "Suite 200"
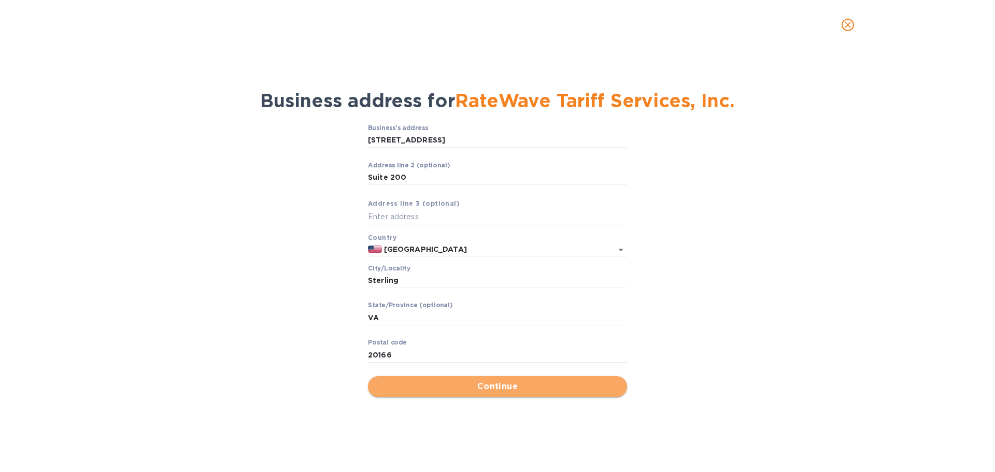
click at [483, 387] on span "Continue" at bounding box center [497, 386] width 242 height 12
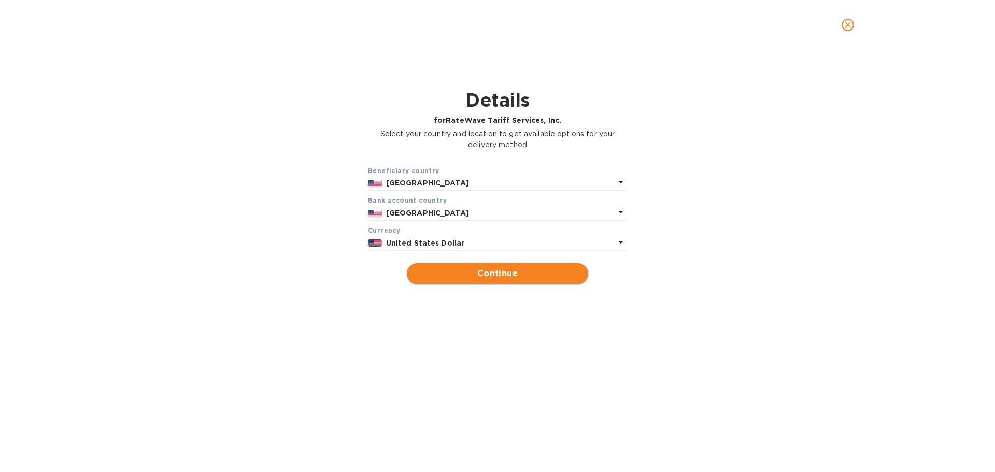
click at [491, 276] on span "Continue" at bounding box center [497, 273] width 165 height 12
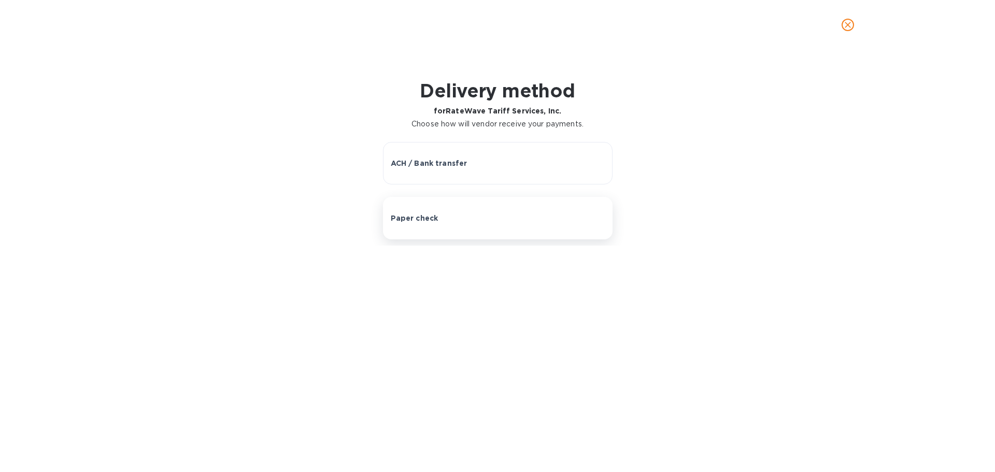
click at [431, 217] on p "Paper check" at bounding box center [415, 218] width 48 height 10
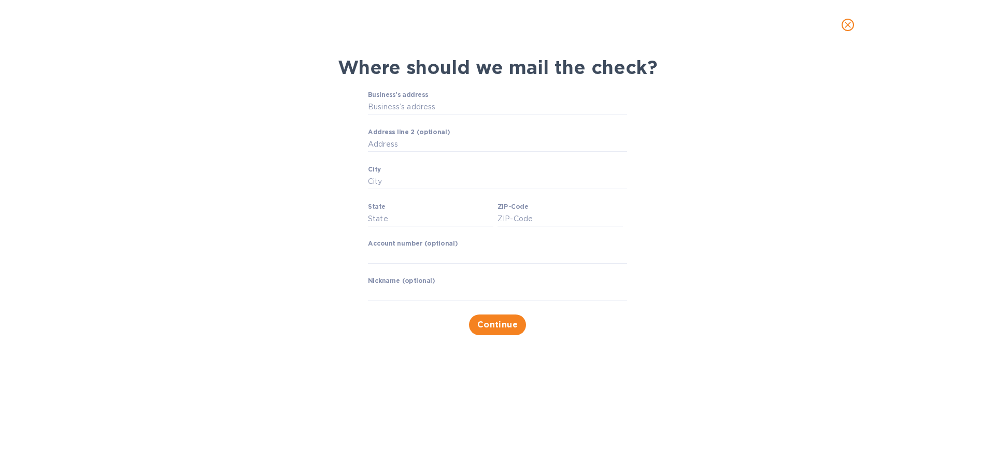
click at [848, 24] on icon "close" at bounding box center [847, 25] width 6 height 6
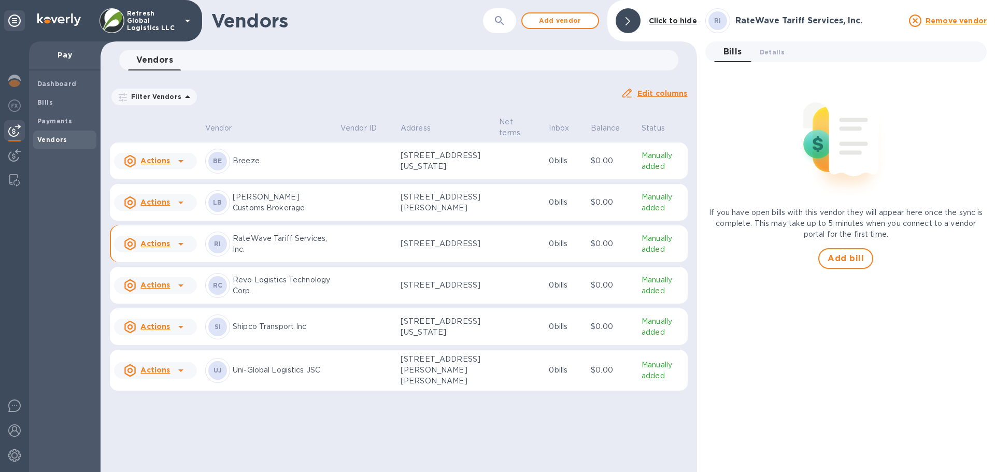
click at [183, 250] on icon at bounding box center [181, 244] width 12 height 12
click at [328, 252] on div at bounding box center [497, 236] width 995 height 472
click at [316, 253] on p "RateWave Tariff Services, Inc." at bounding box center [282, 244] width 99 height 22
click at [767, 57] on span "Details 0" at bounding box center [771, 52] width 25 height 11
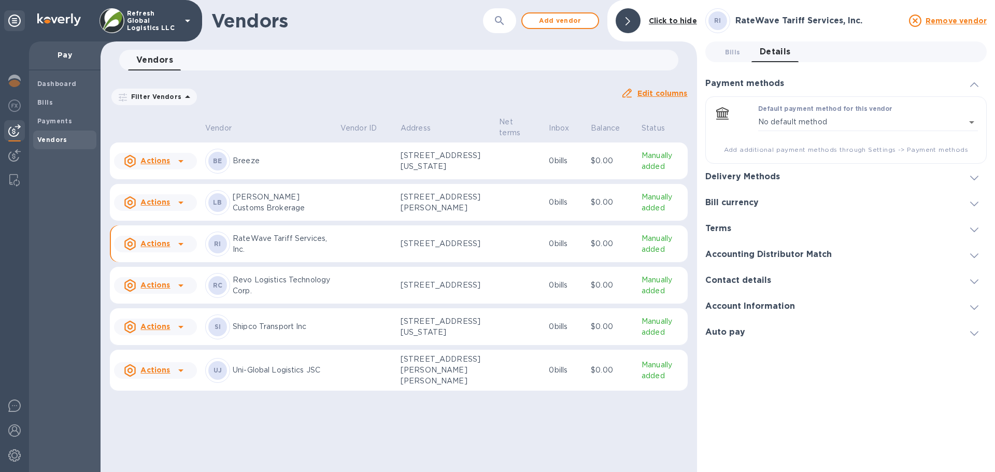
click at [328, 165] on td "BE Breeze" at bounding box center [268, 160] width 135 height 37
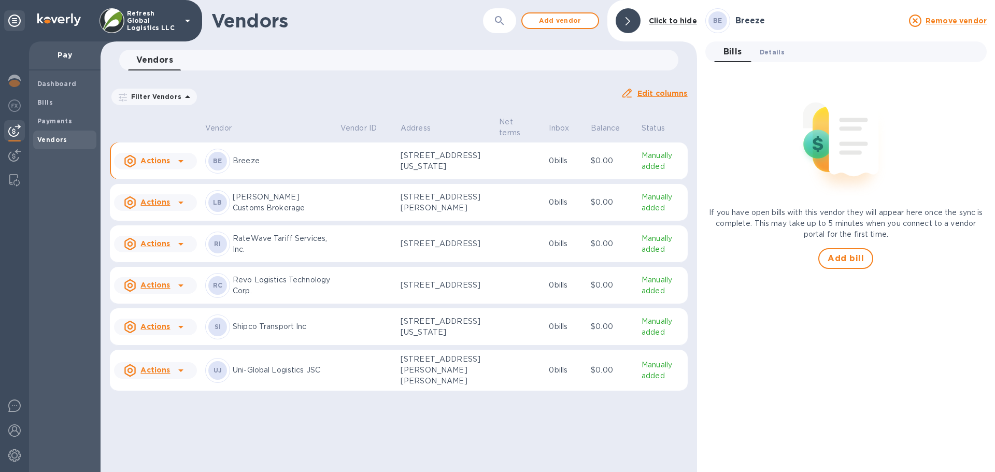
click at [775, 54] on span "Details 0" at bounding box center [771, 52] width 25 height 11
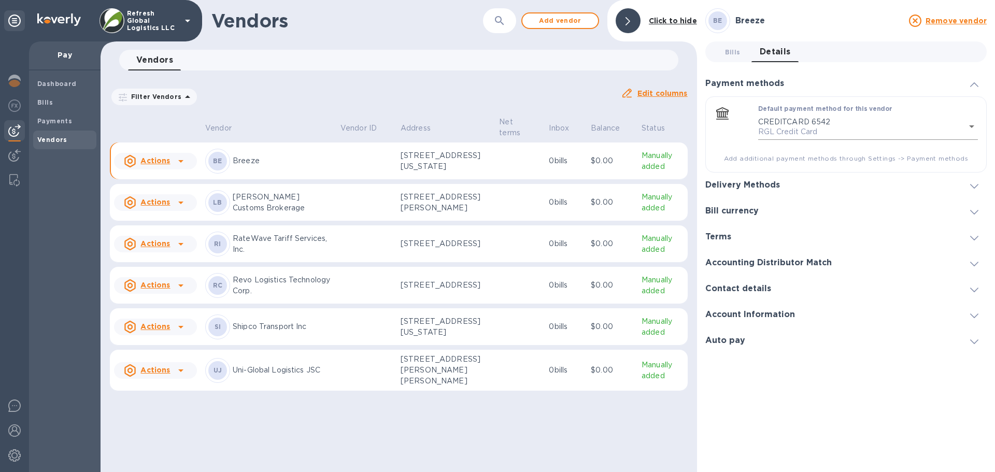
click at [973, 125] on body "Refresh Global Logistics LLC Pay Dashboard Bills Payments Vendors Vendors ​ Add…" at bounding box center [497, 236] width 995 height 472
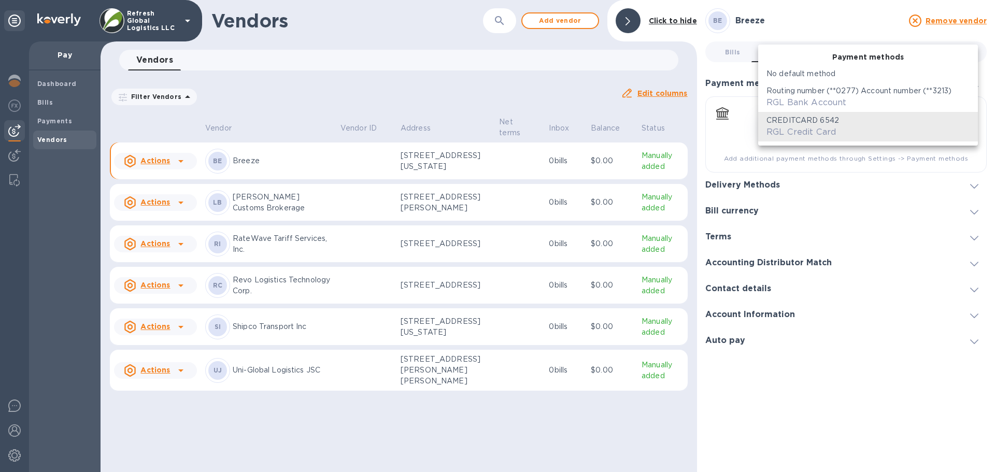
click at [537, 444] on div at bounding box center [497, 236] width 995 height 472
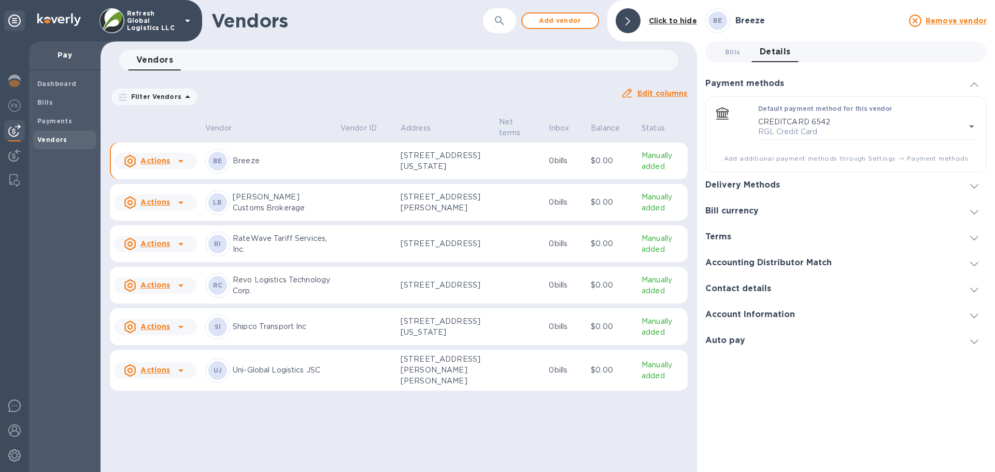
click at [346, 28] on h1 "Vendors" at bounding box center [332, 21] width 243 height 22
